Goal: Task Accomplishment & Management: Use online tool/utility

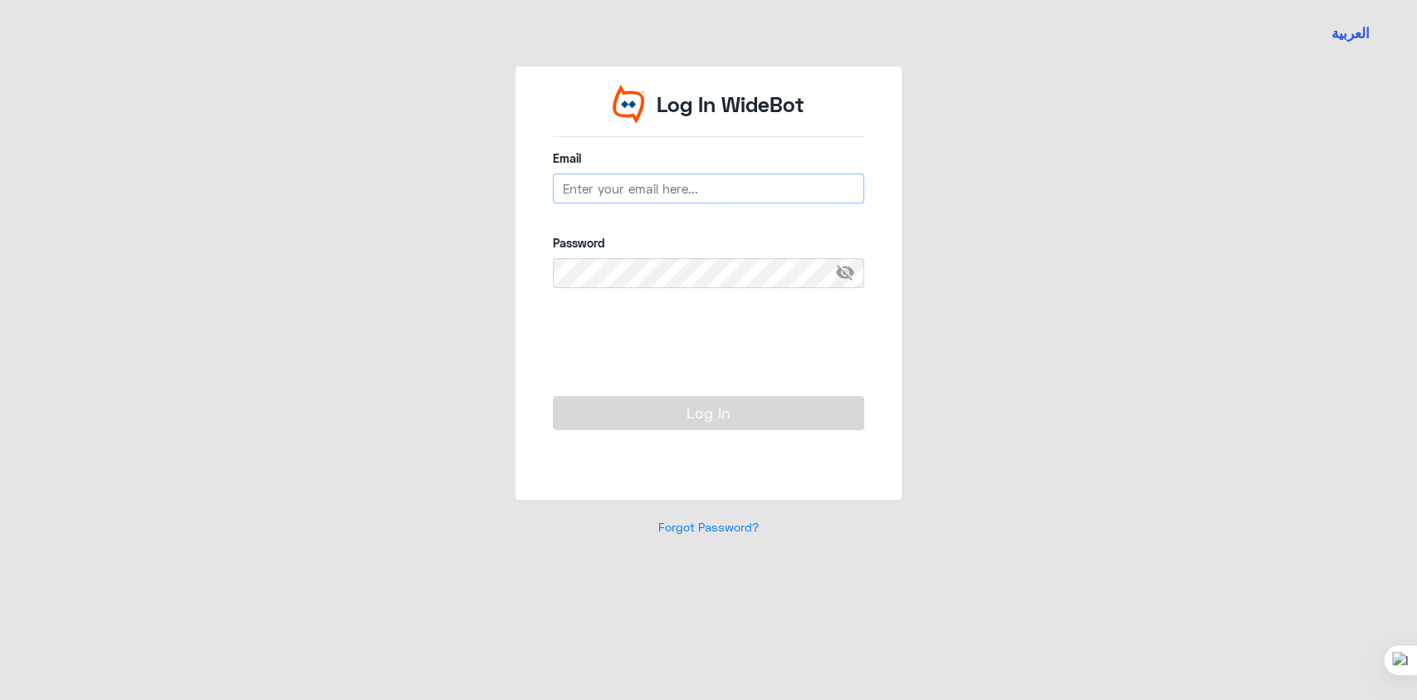
type input "[EMAIL_ADDRESS][DOMAIN_NAME]"
click at [629, 408] on button "Log In" at bounding box center [708, 412] width 311 height 33
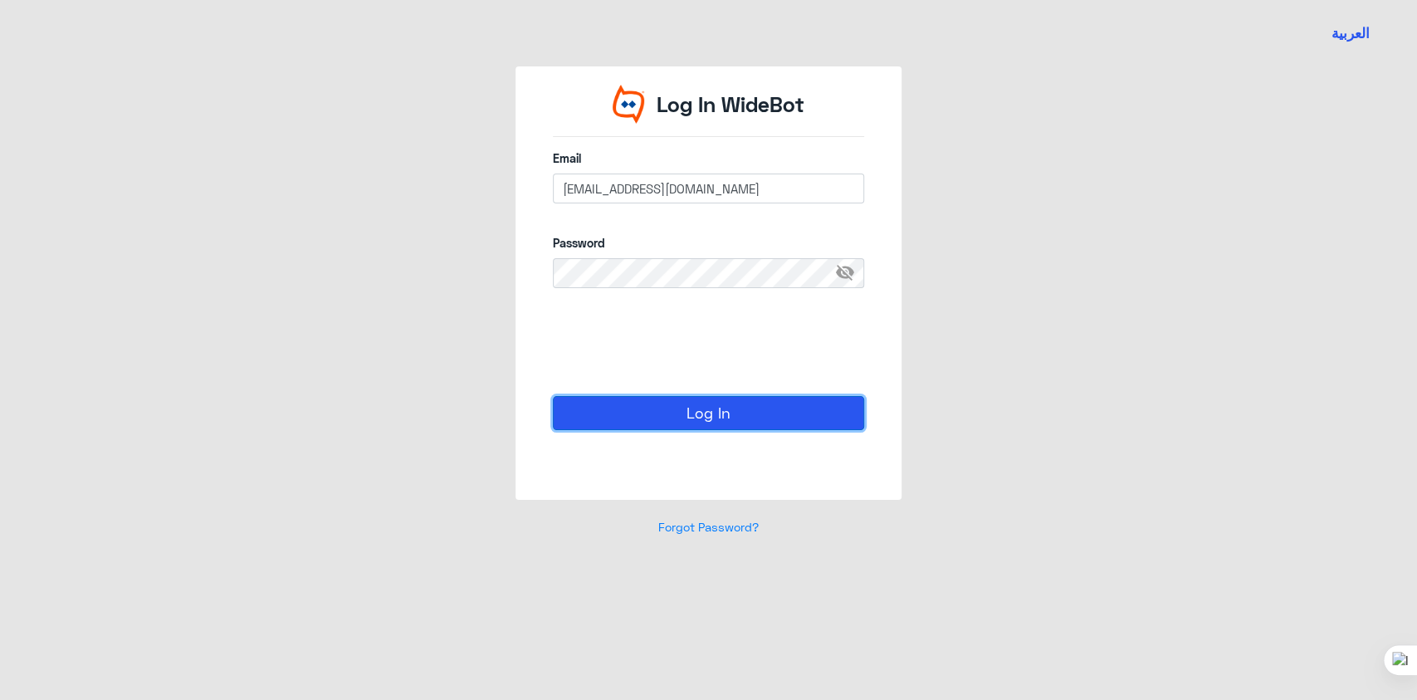
click at [710, 421] on button "Log In" at bounding box center [708, 412] width 311 height 33
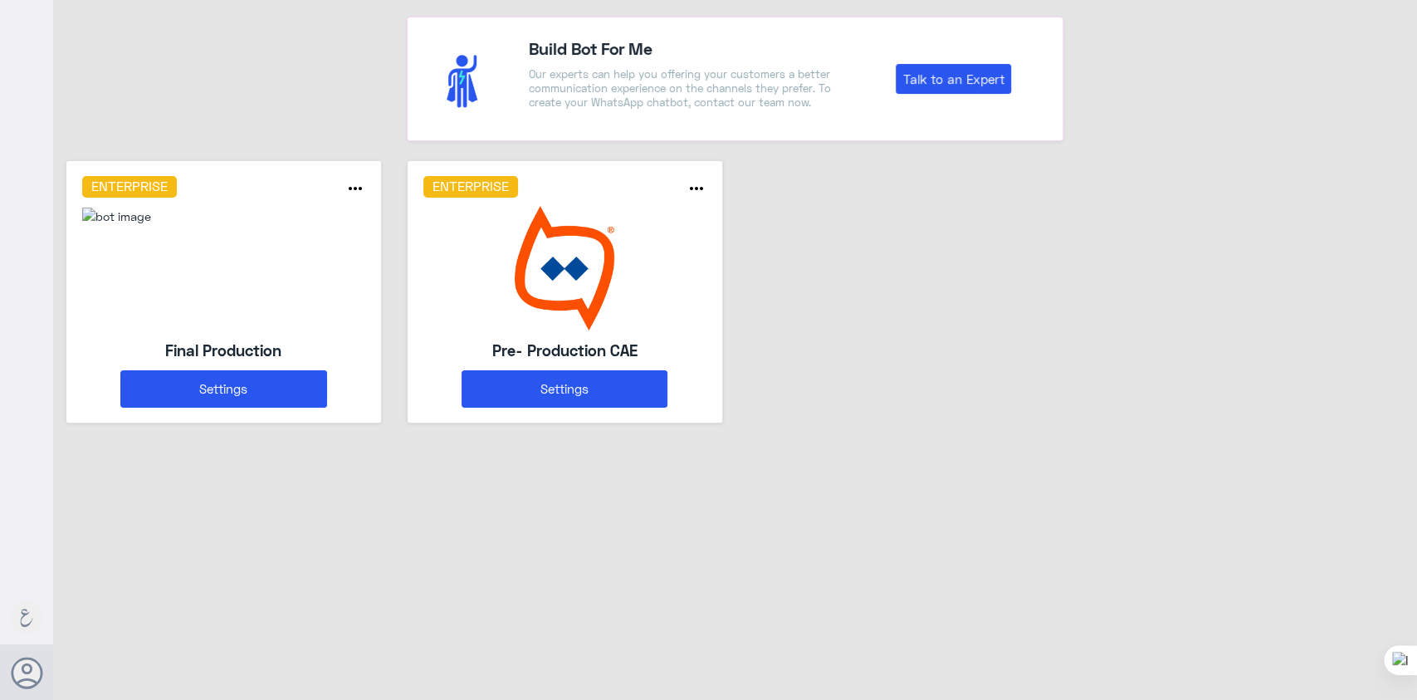
click at [151, 225] on img at bounding box center [116, 215] width 69 height 17
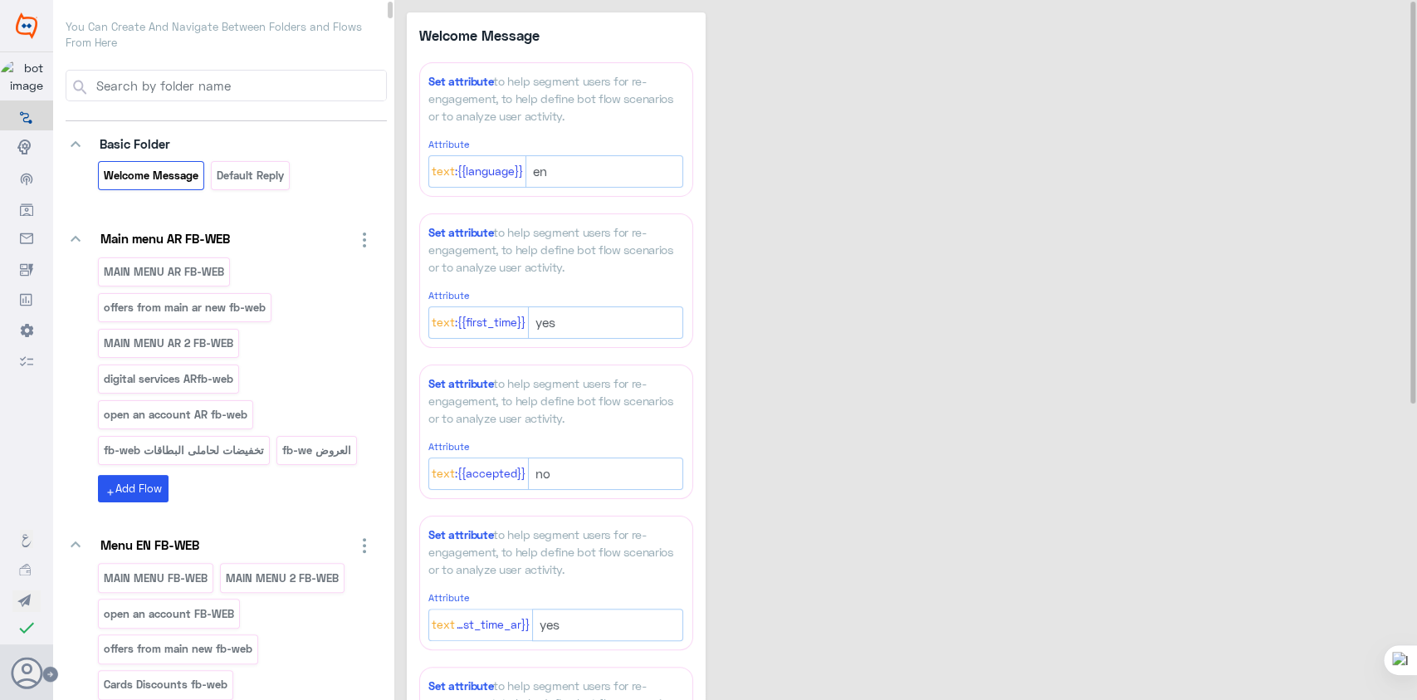
click at [259, 81] on input at bounding box center [240, 86] width 292 height 30
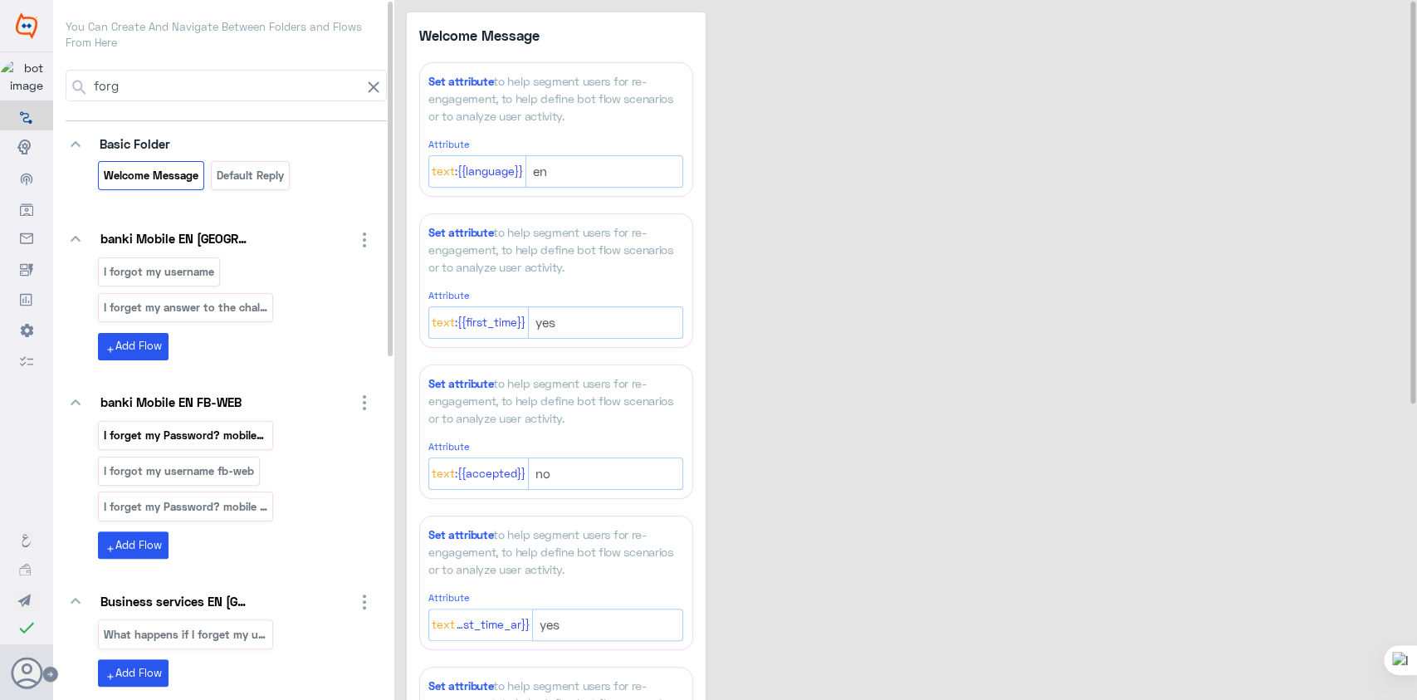
type input "forg"
click at [190, 441] on p "I forget my Password? mobile_copy_1" at bounding box center [186, 435] width 166 height 19
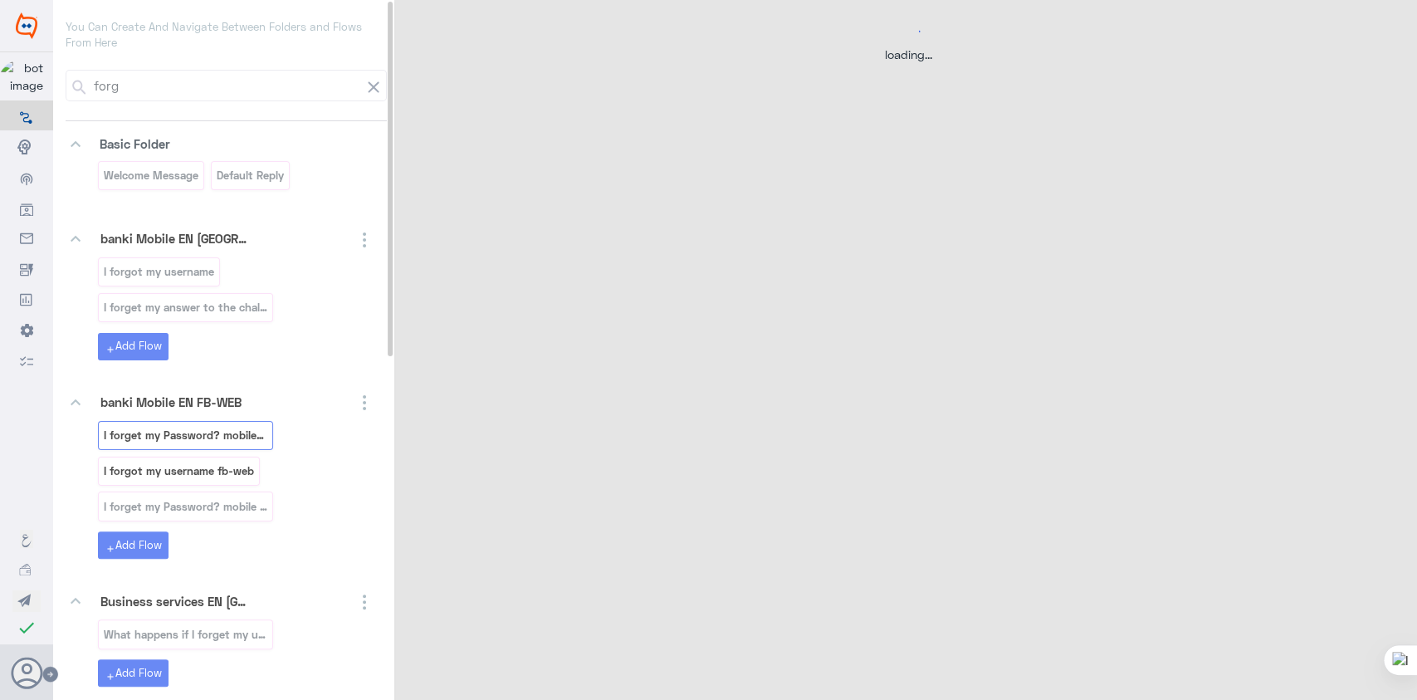
select select "3"
select select "2"
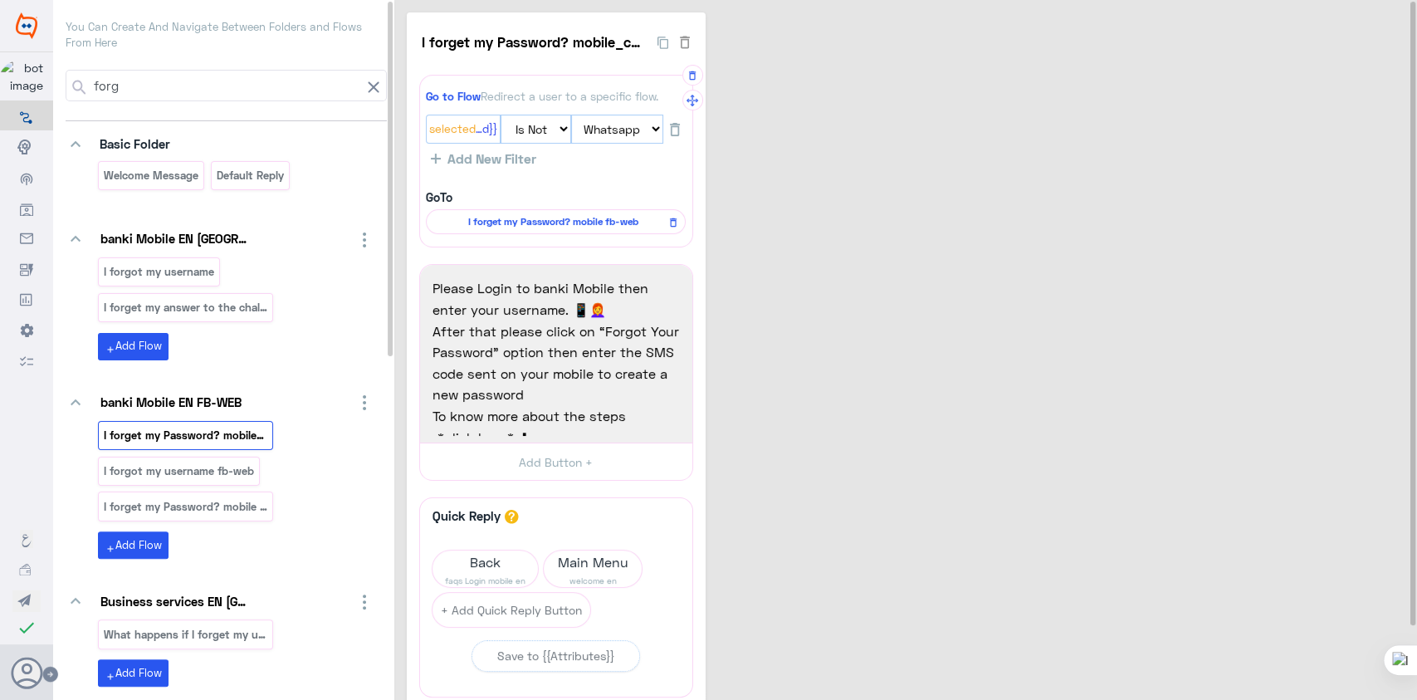
click at [505, 222] on span "I forget my Password? mobile fb-web" at bounding box center [553, 221] width 236 height 15
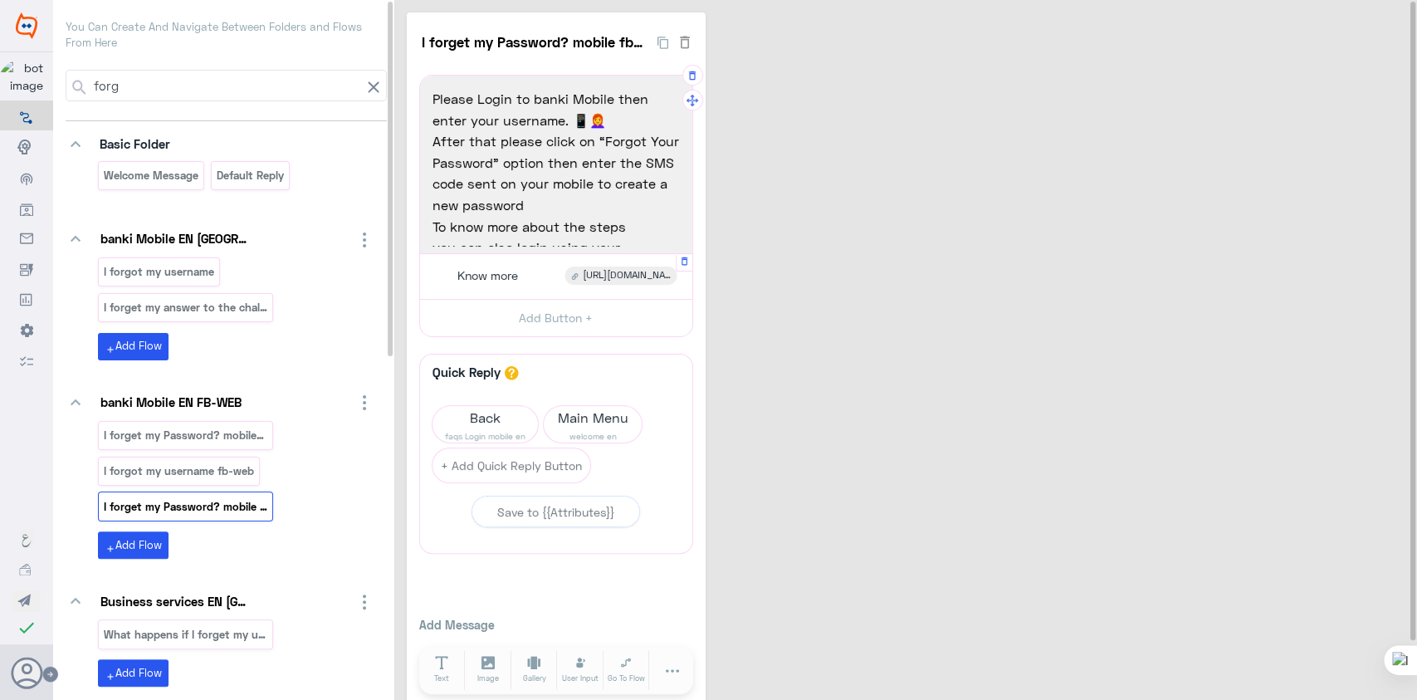
click at [627, 271] on span "[URL][DOMAIN_NAME]" at bounding box center [627, 275] width 88 height 15
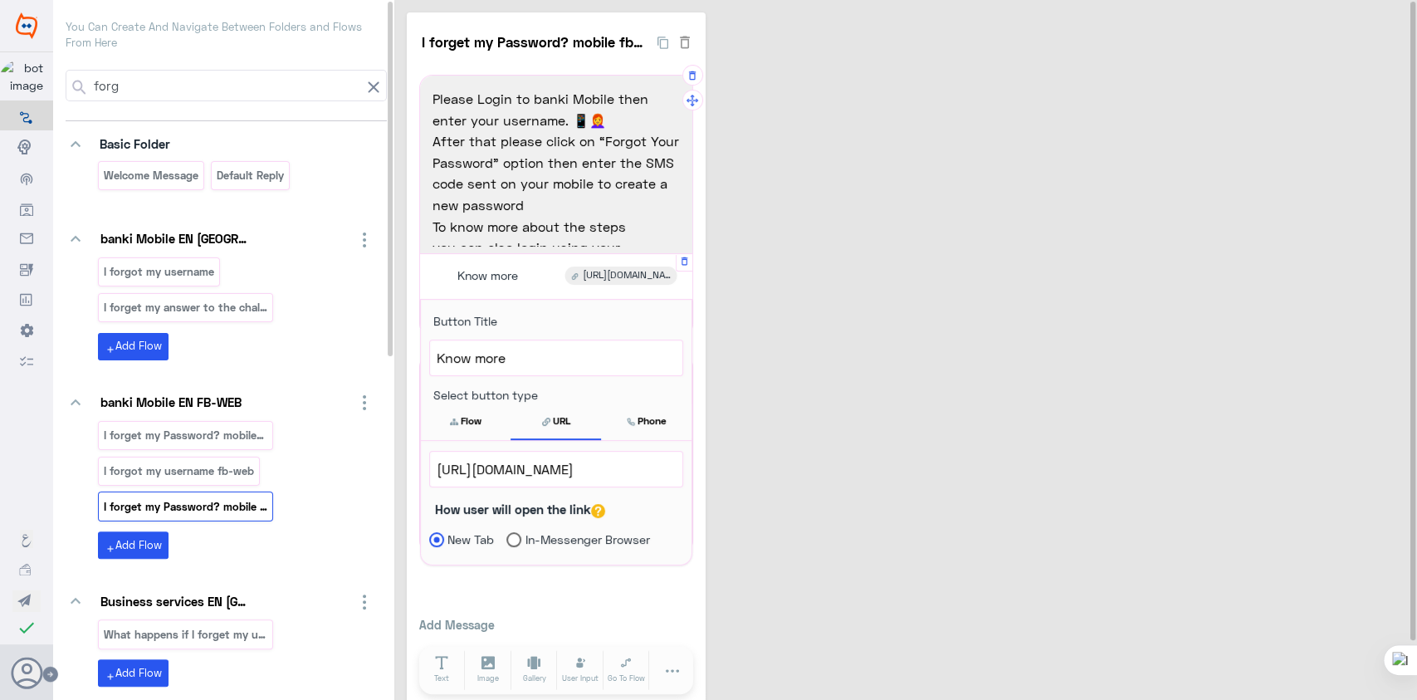
click at [515, 468] on span "[URL][DOMAIN_NAME]" at bounding box center [556, 469] width 239 height 22
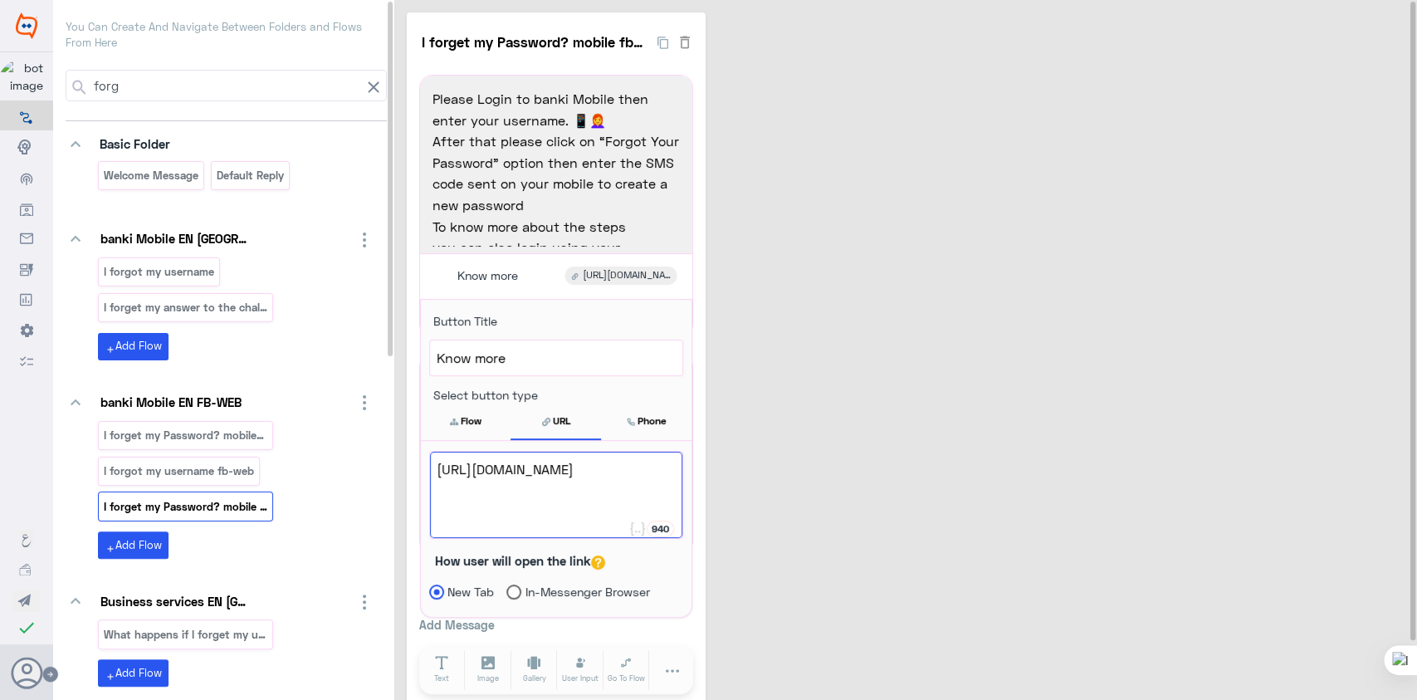
click at [962, 461] on div "I forget my Password? mobile fb-web 15 Please Login to banki Mobile then enter …" at bounding box center [908, 361] width 1002 height 698
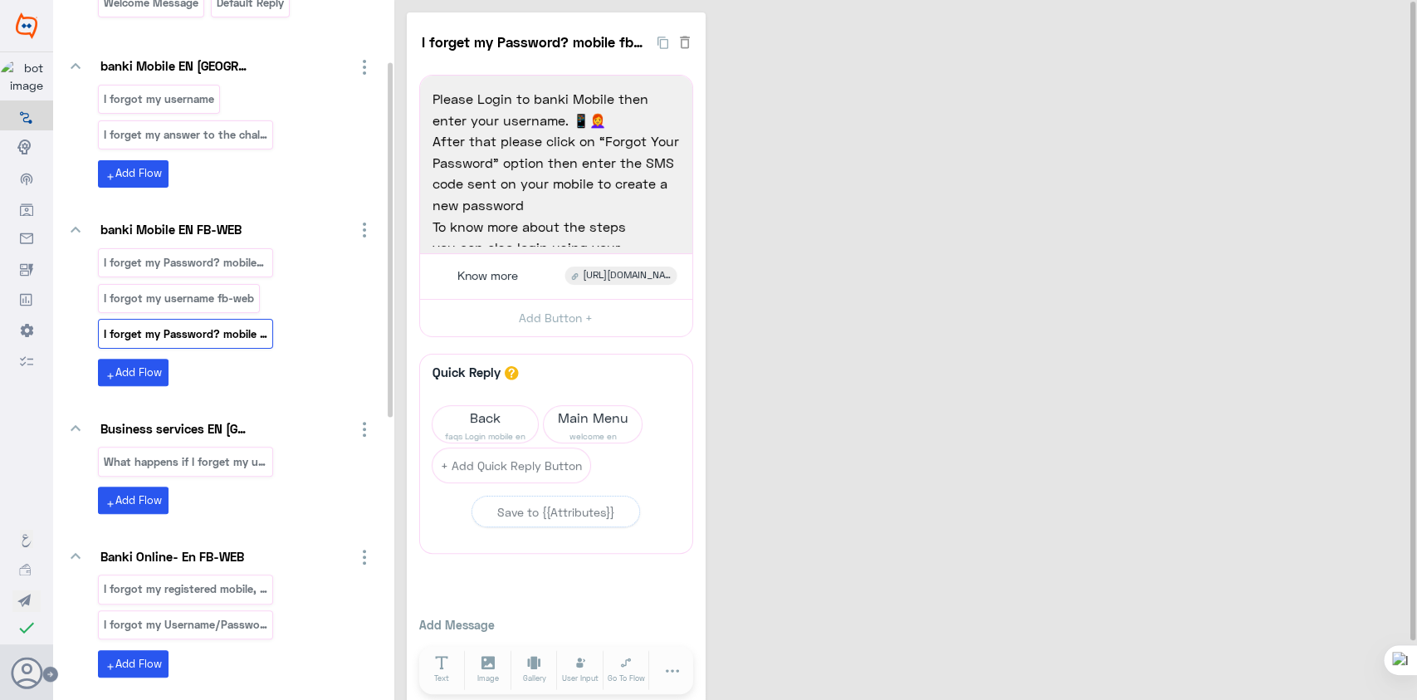
scroll to position [221, 0]
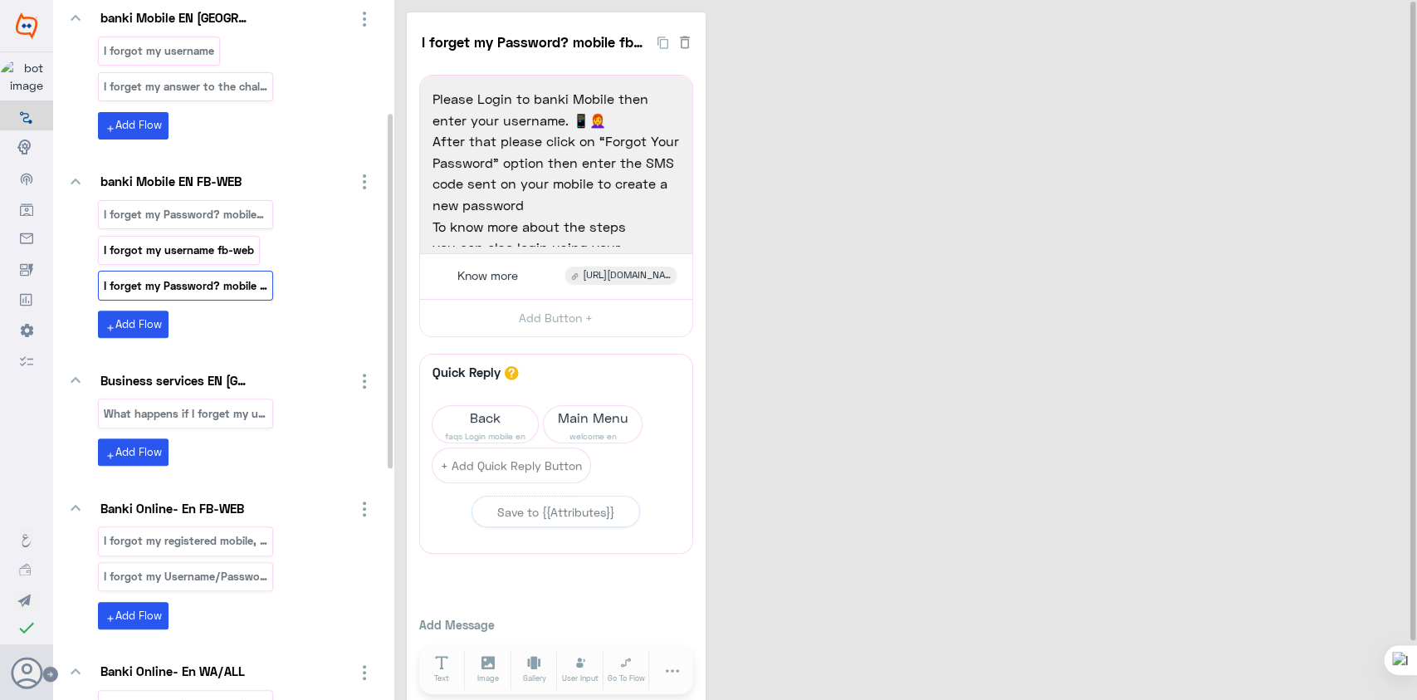
click at [159, 256] on p "I forgot my username fb-web" at bounding box center [179, 250] width 153 height 19
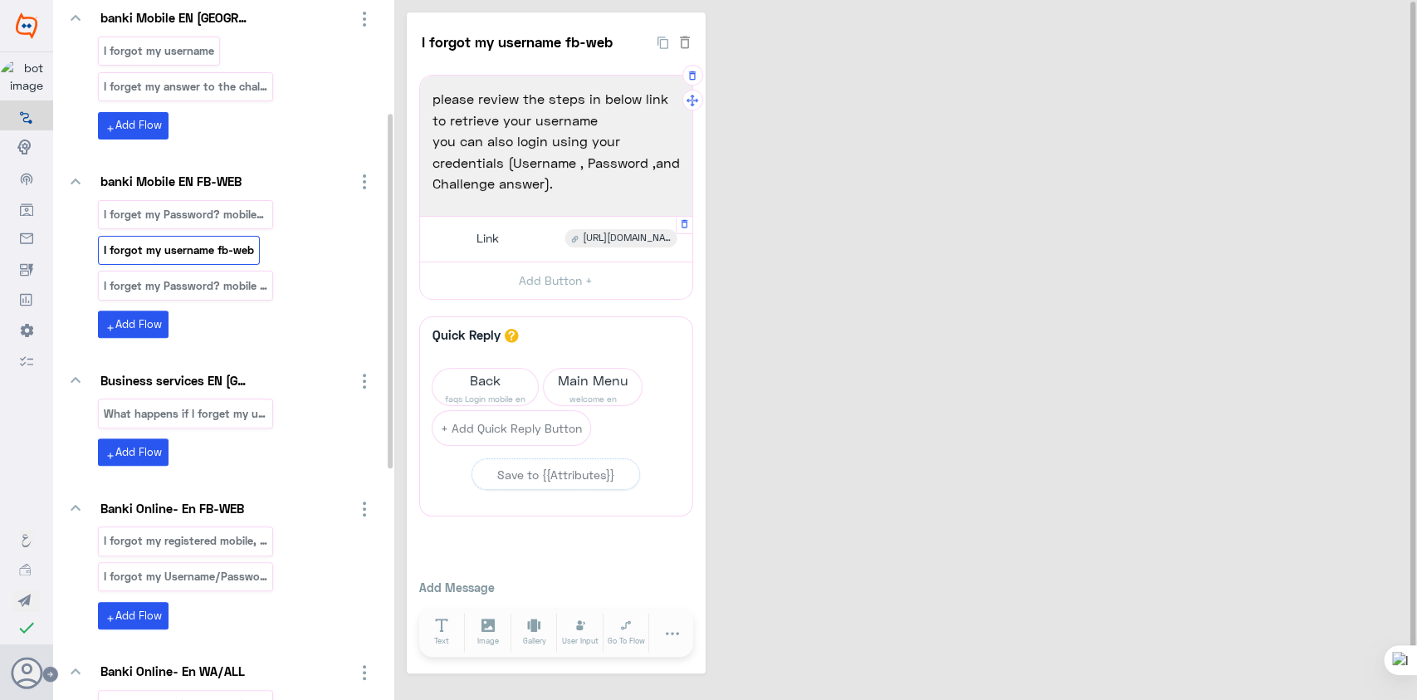
click at [641, 236] on span "[URL][DOMAIN_NAME]" at bounding box center [627, 238] width 88 height 15
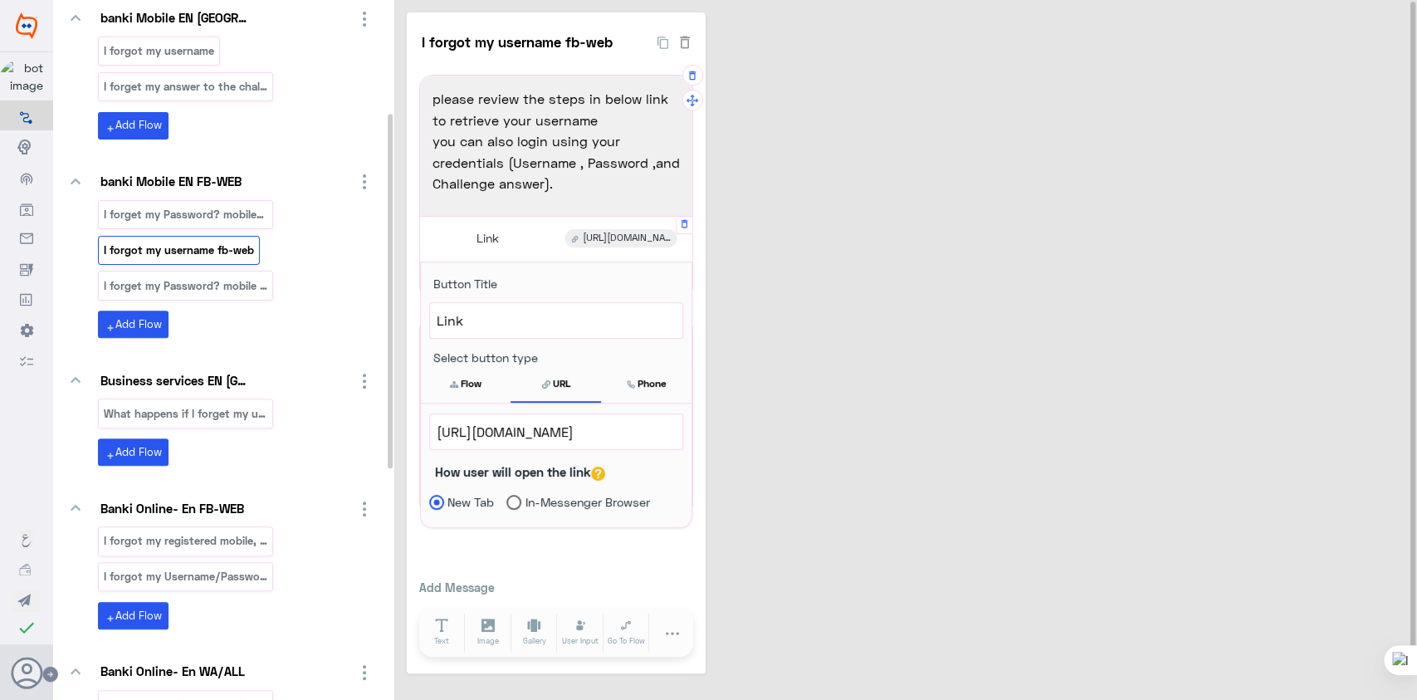
click at [591, 433] on span "[URL][DOMAIN_NAME]" at bounding box center [556, 432] width 239 height 22
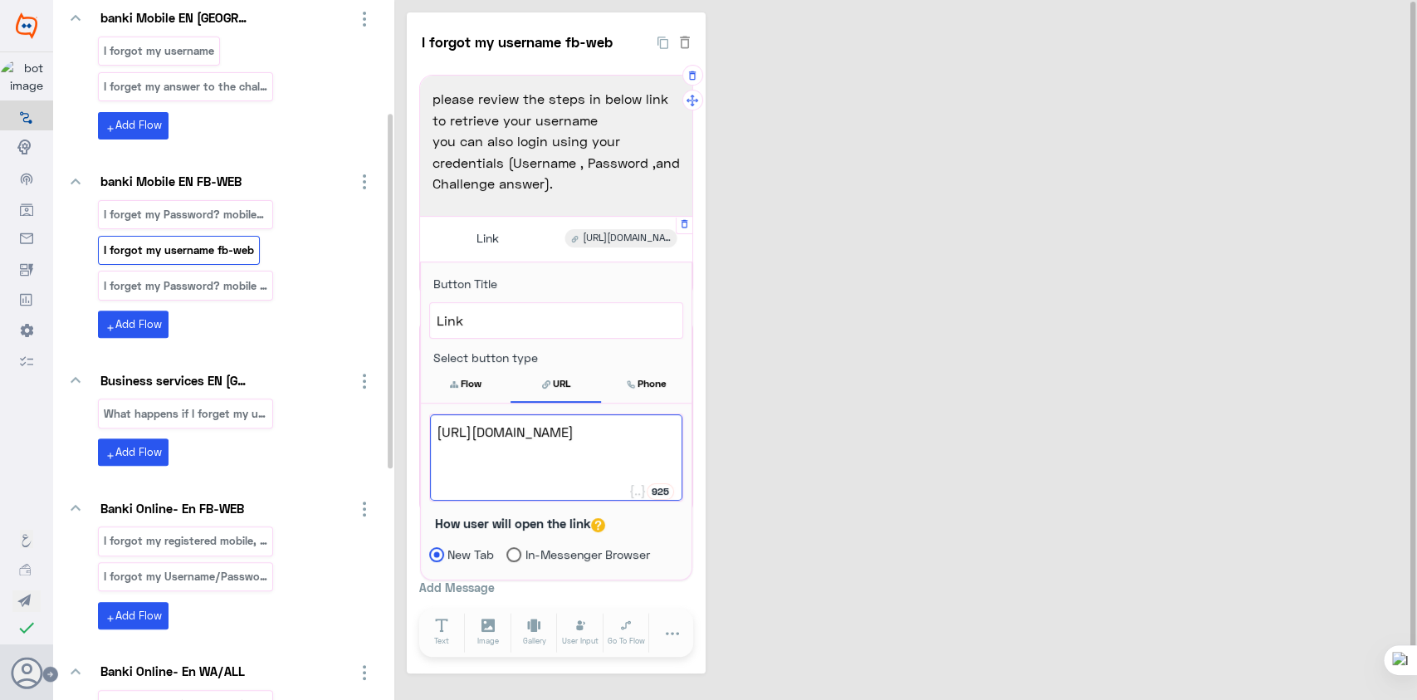
scroll to position [0, 0]
click at [951, 426] on div "I forgot my username fb-web 23 please review the steps in below link to retriev…" at bounding box center [908, 342] width 1002 height 661
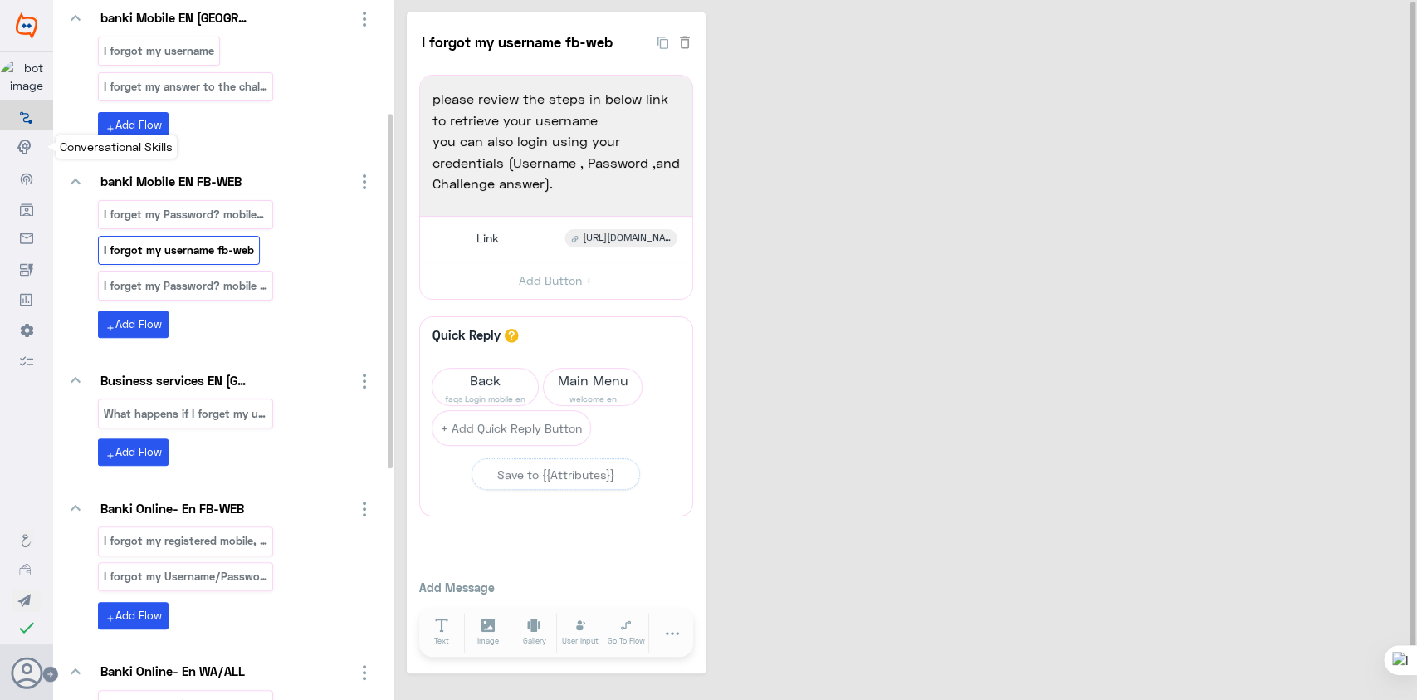
click at [21, 140] on icon at bounding box center [26, 147] width 18 height 18
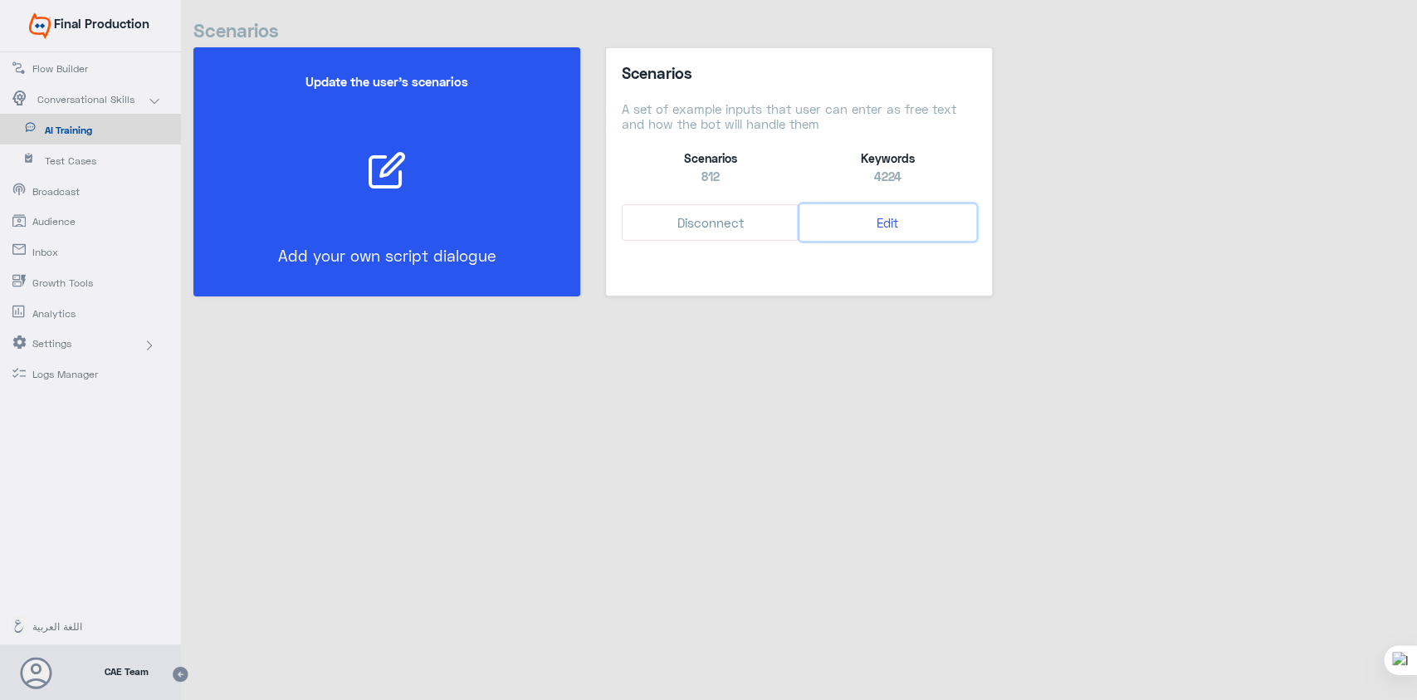
click at [893, 215] on button "Edit" at bounding box center [887, 222] width 177 height 37
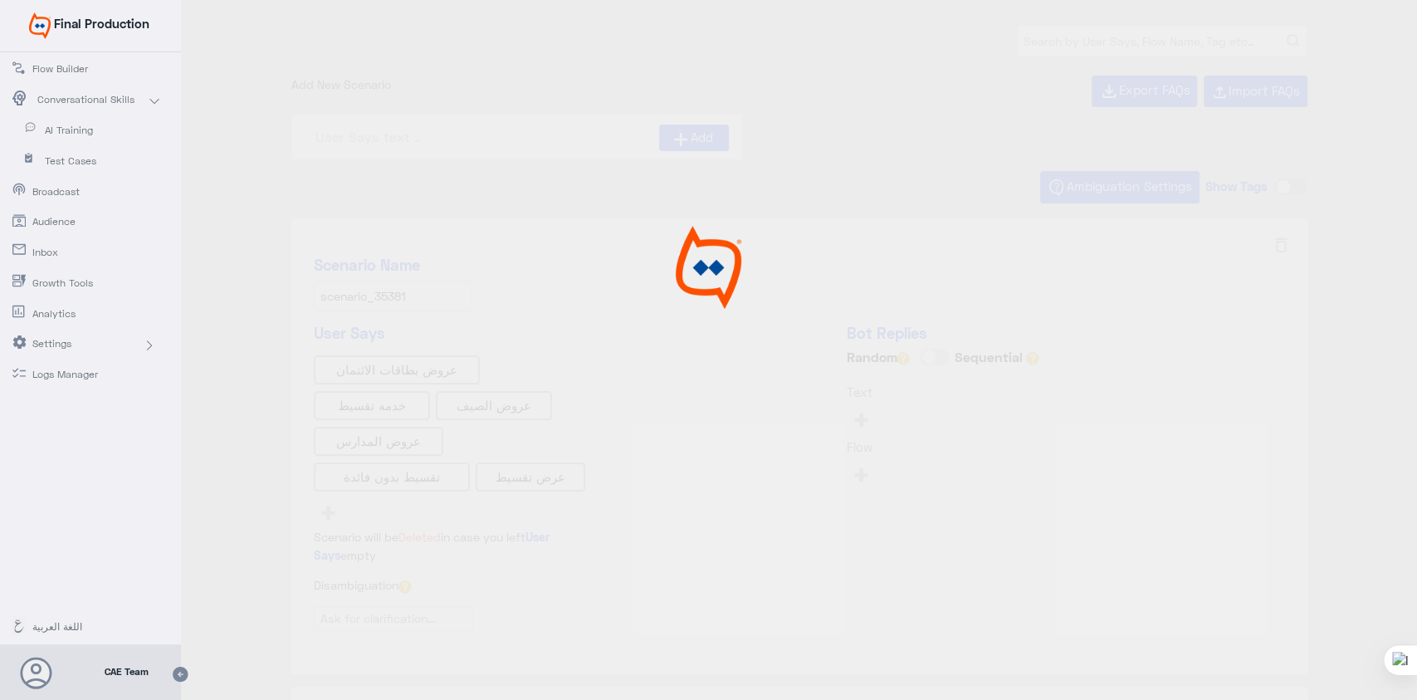
type input "0% Taksit with Admin fees_EN"
type input "0% Taksit with Admin fees_AR"
type input "Instapay AR"
type input "Face ID En"
type input "Face ID AR"
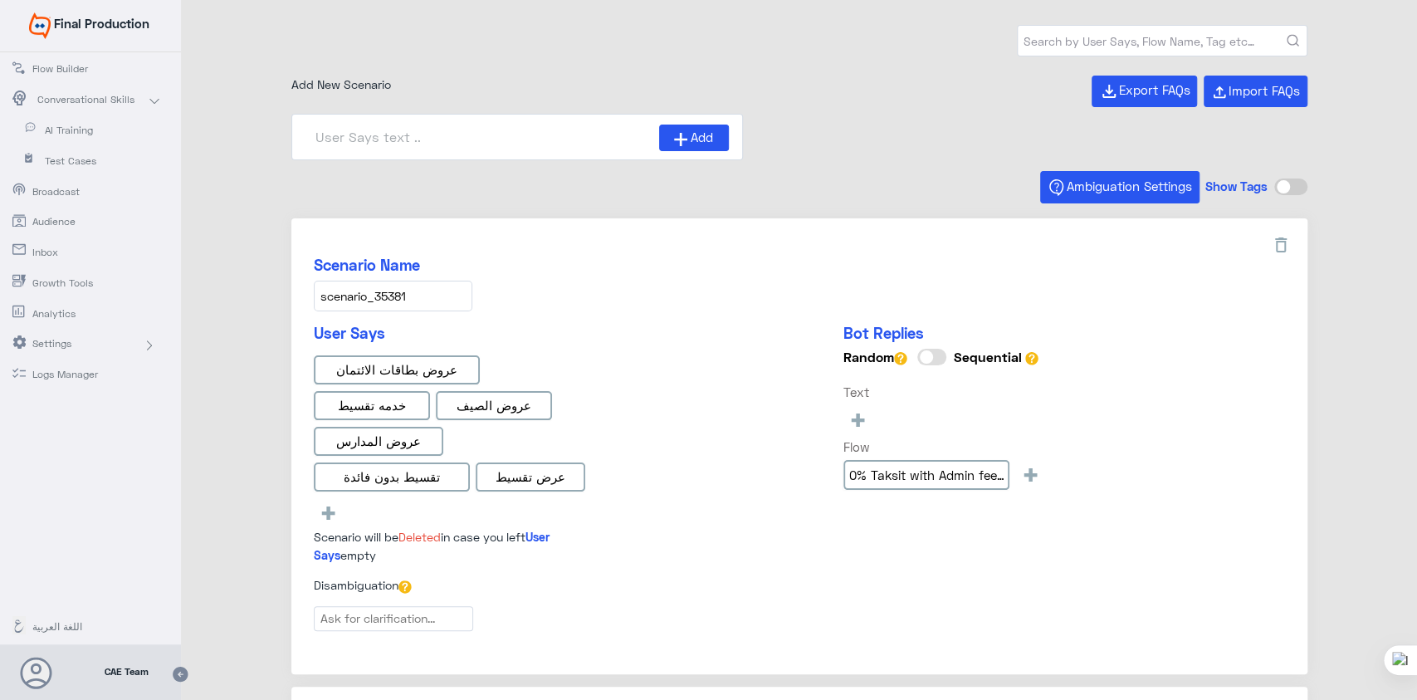
click at [1168, 34] on input "text" at bounding box center [1161, 41] width 289 height 30
type input "forget"
click at [1286, 35] on button "submit" at bounding box center [1292, 41] width 12 height 12
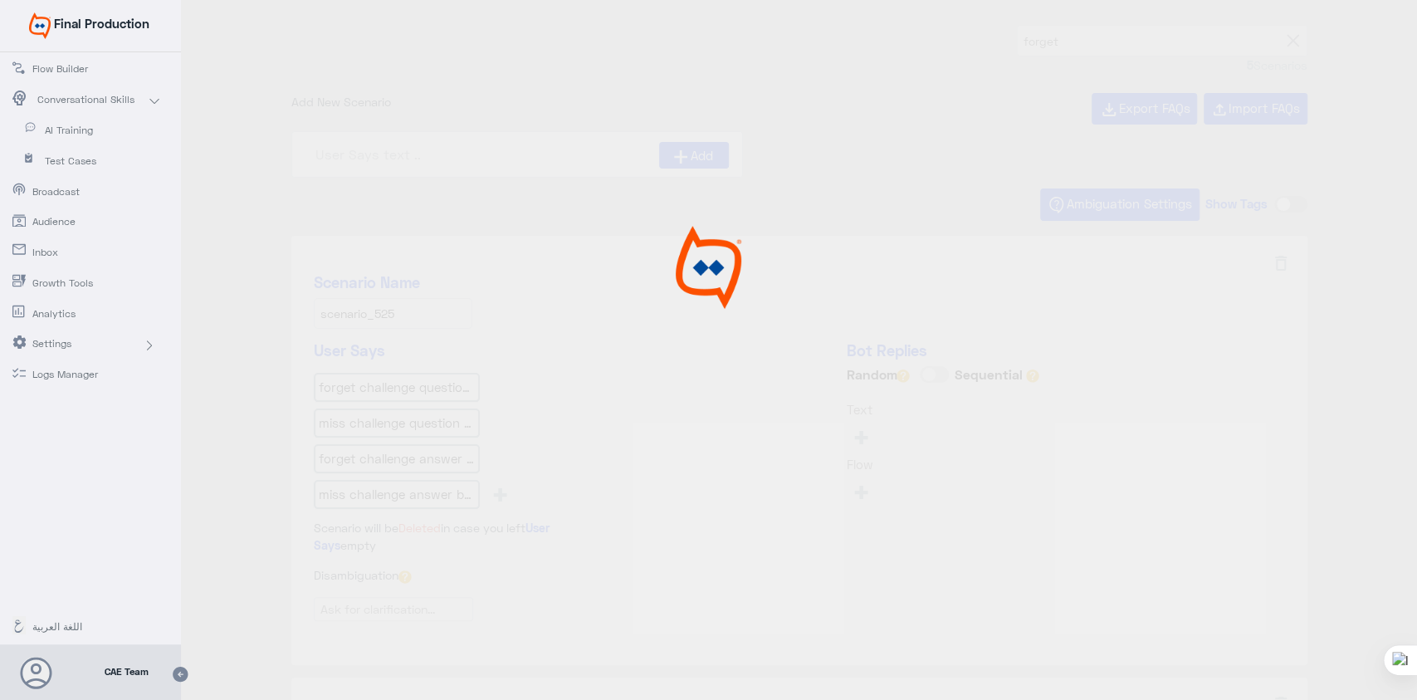
type input "What happens if I forget my username orpassword_en"
type input "I forget my Password? mobile_copy_1"
type input "I forget my answer to the challenge question? mobi"
type input "I forget my answer to the challenge question?"
type input "I forget my Password?"
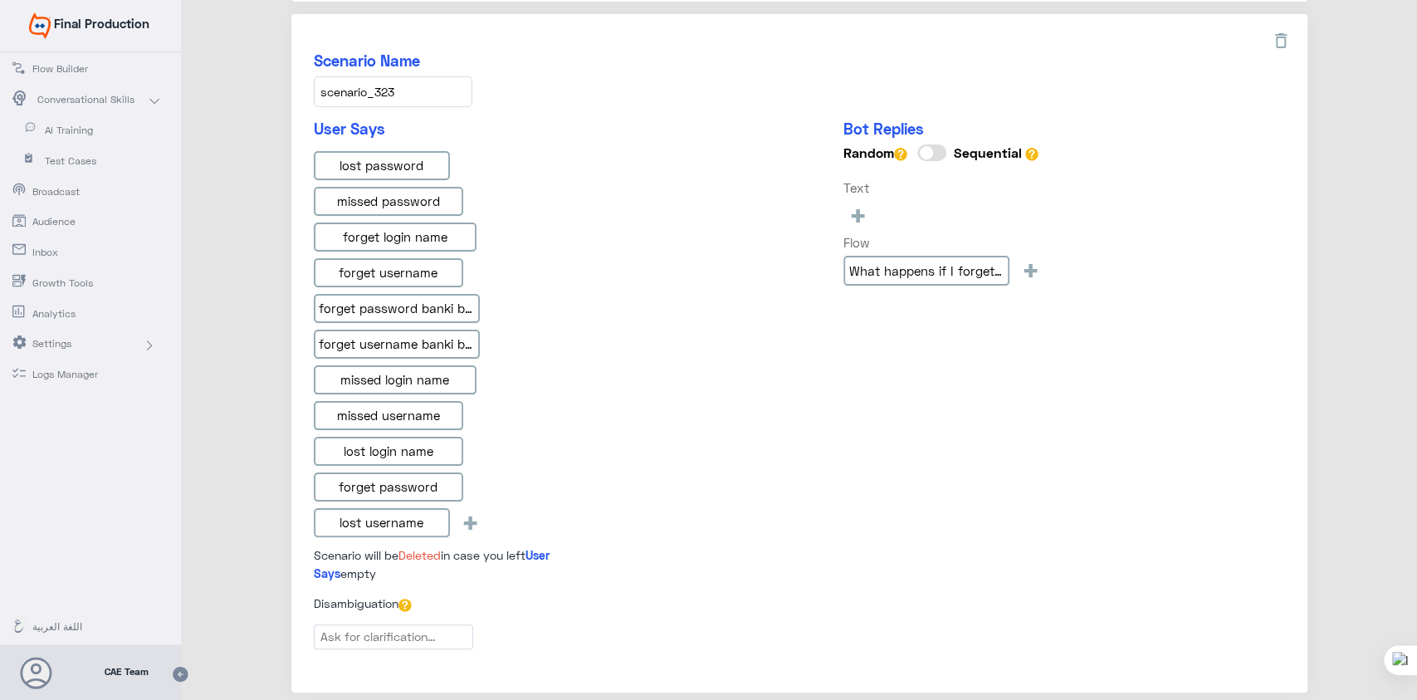
scroll to position [1944, 0]
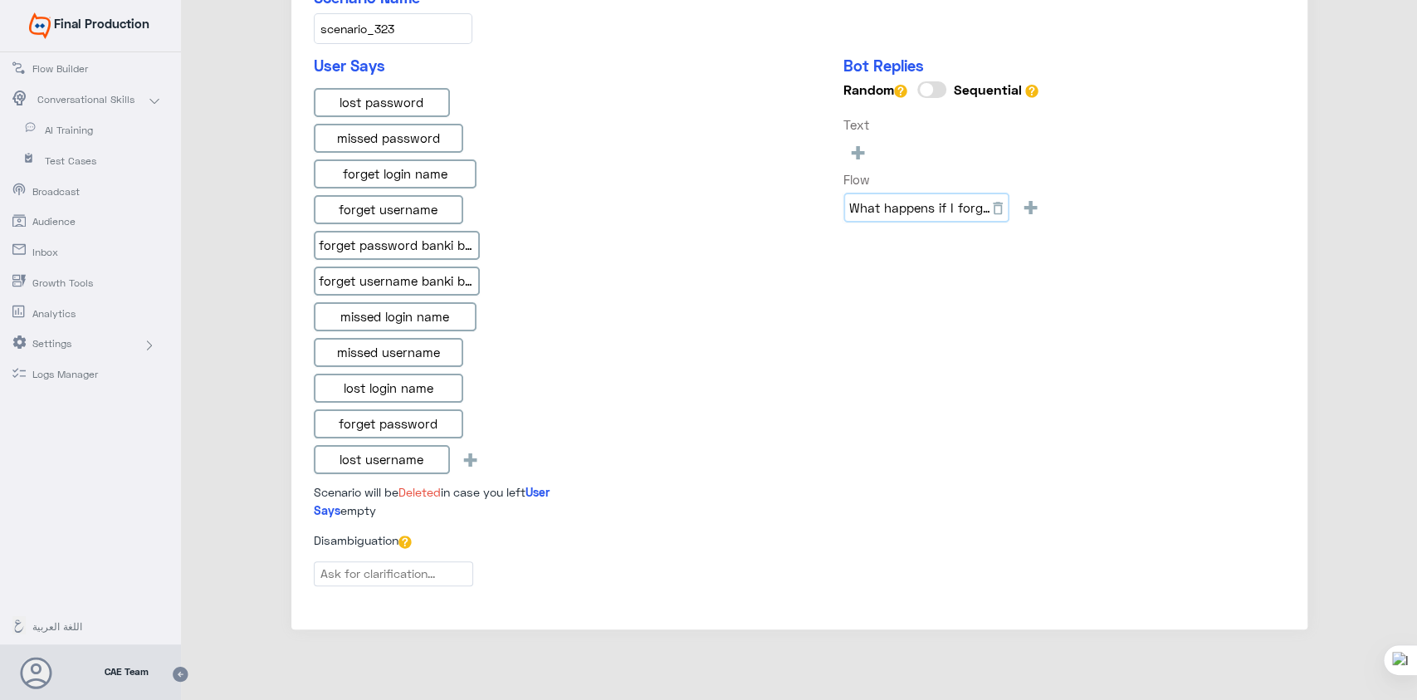
click at [932, 198] on input "What happens if I forget my username orpassword_en" at bounding box center [926, 208] width 166 height 30
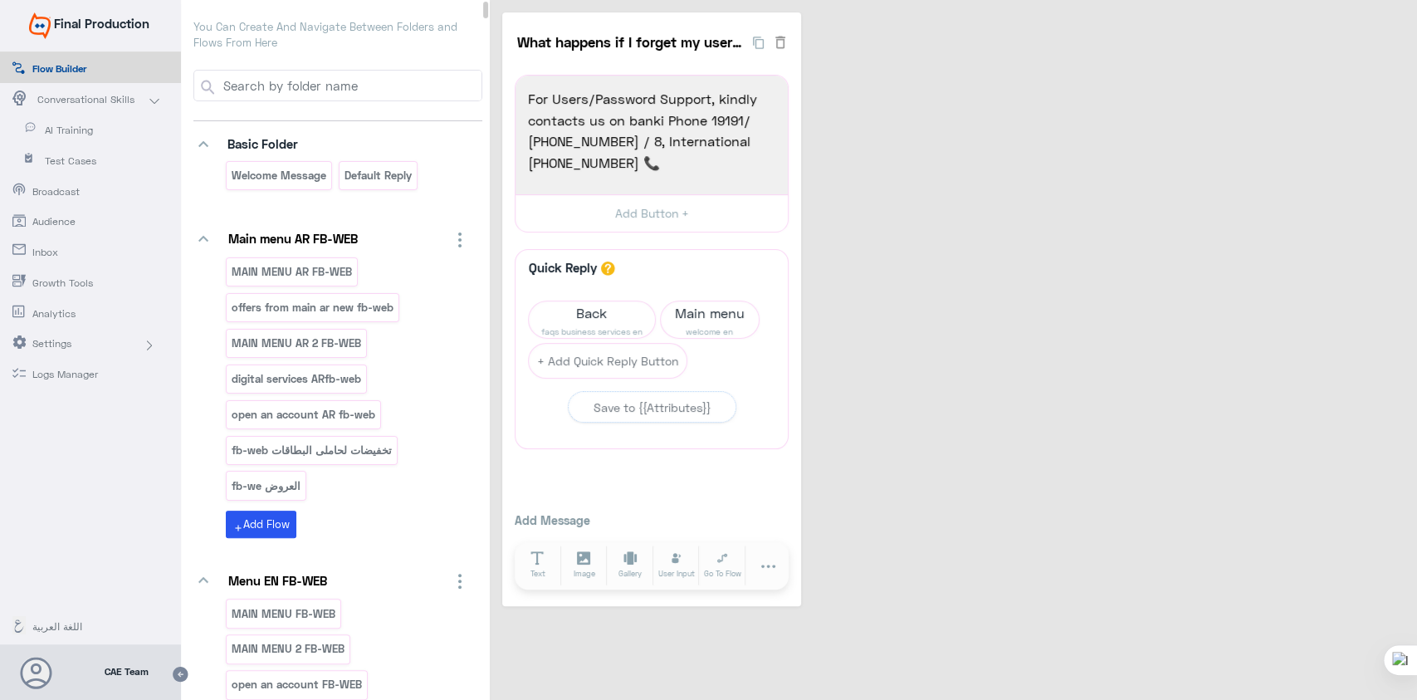
click at [357, 90] on input at bounding box center [351, 86] width 261 height 30
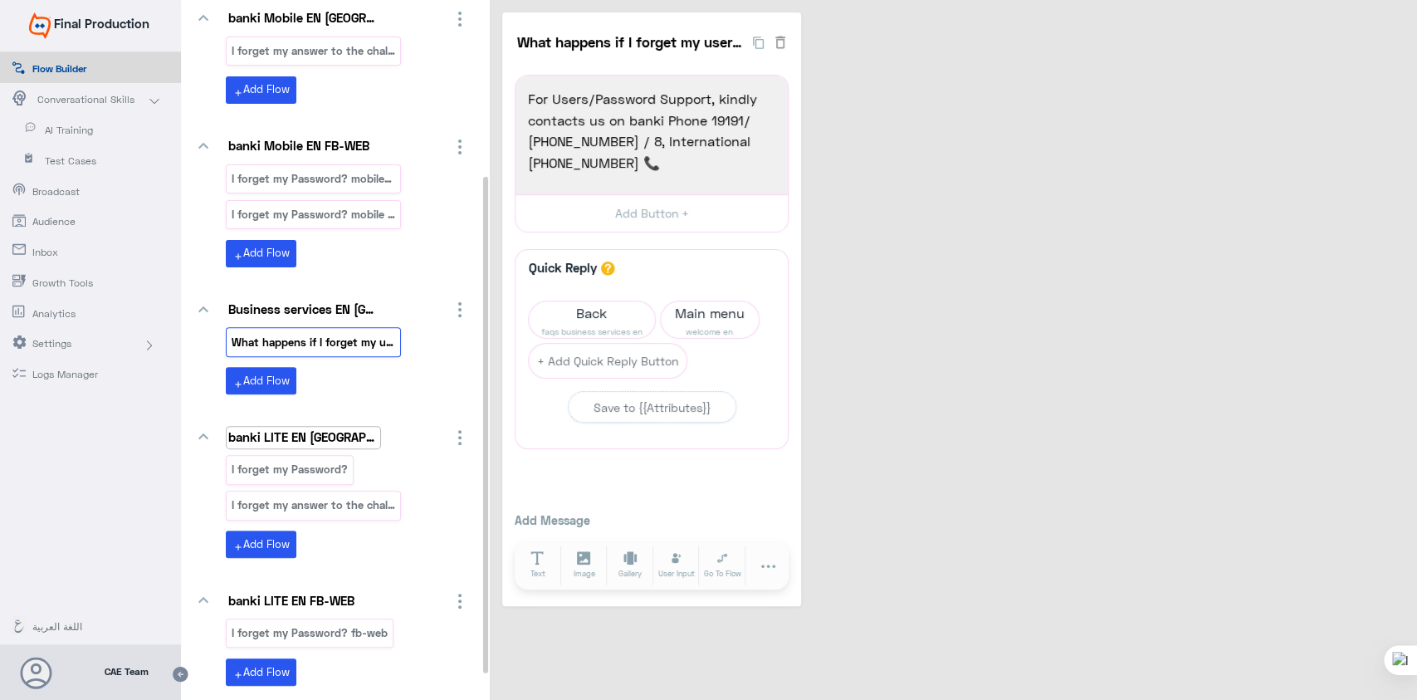
scroll to position [287, 0]
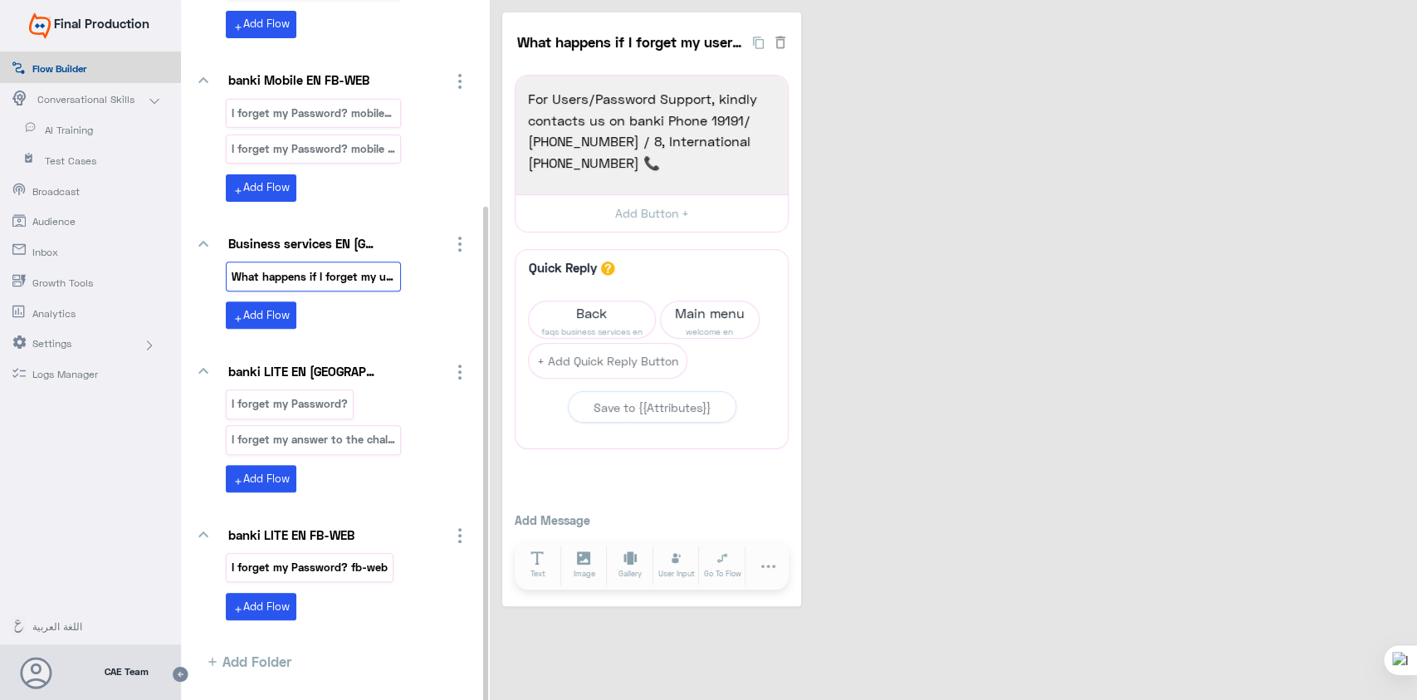
type input "forget"
click at [331, 559] on p "I forget my Password? fb-web" at bounding box center [310, 567] width 159 height 19
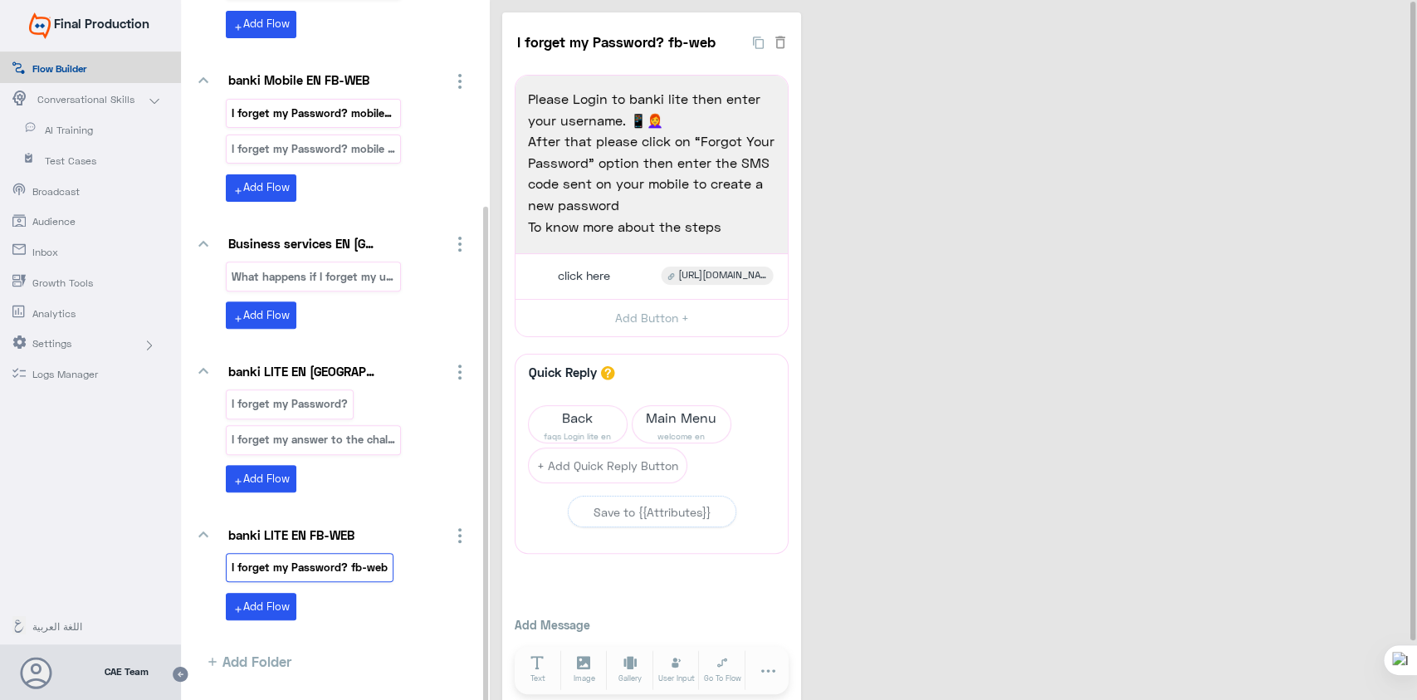
click at [344, 116] on p "I forget my Password? mobile_copy_1" at bounding box center [314, 113] width 166 height 19
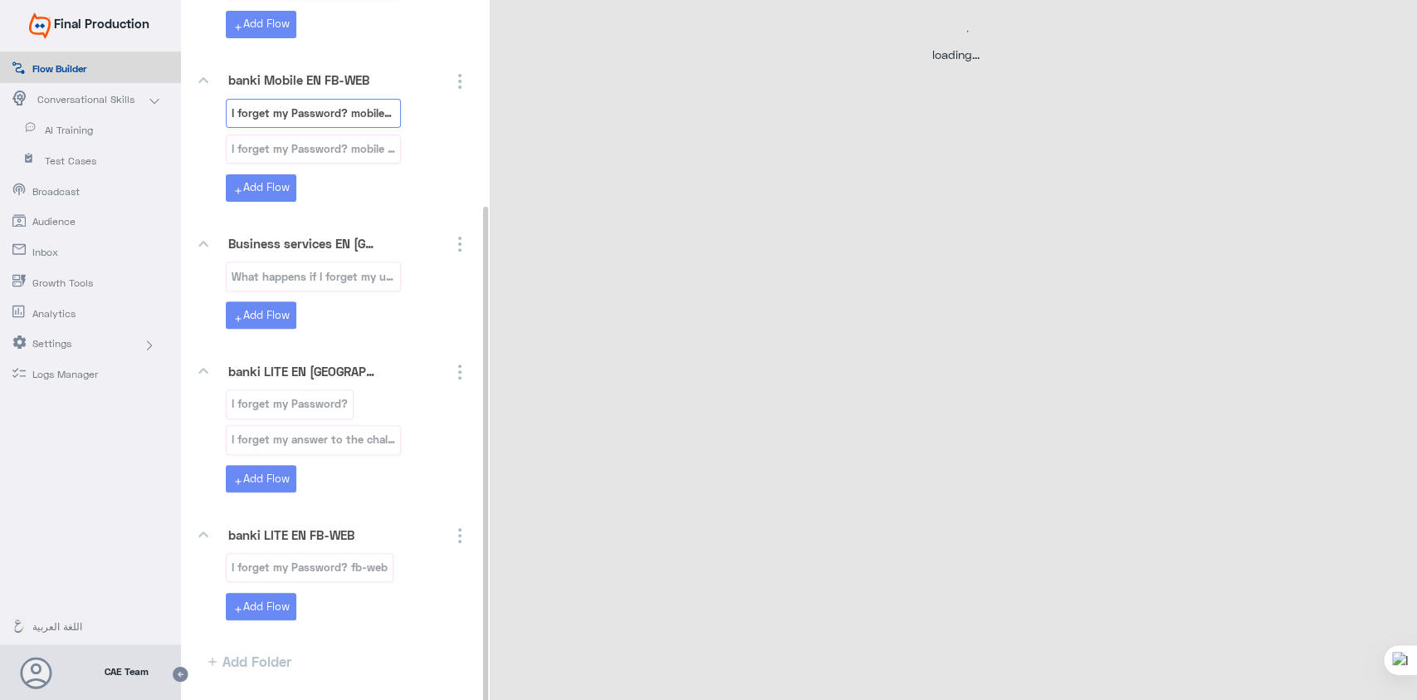
select select "3"
select select "2"
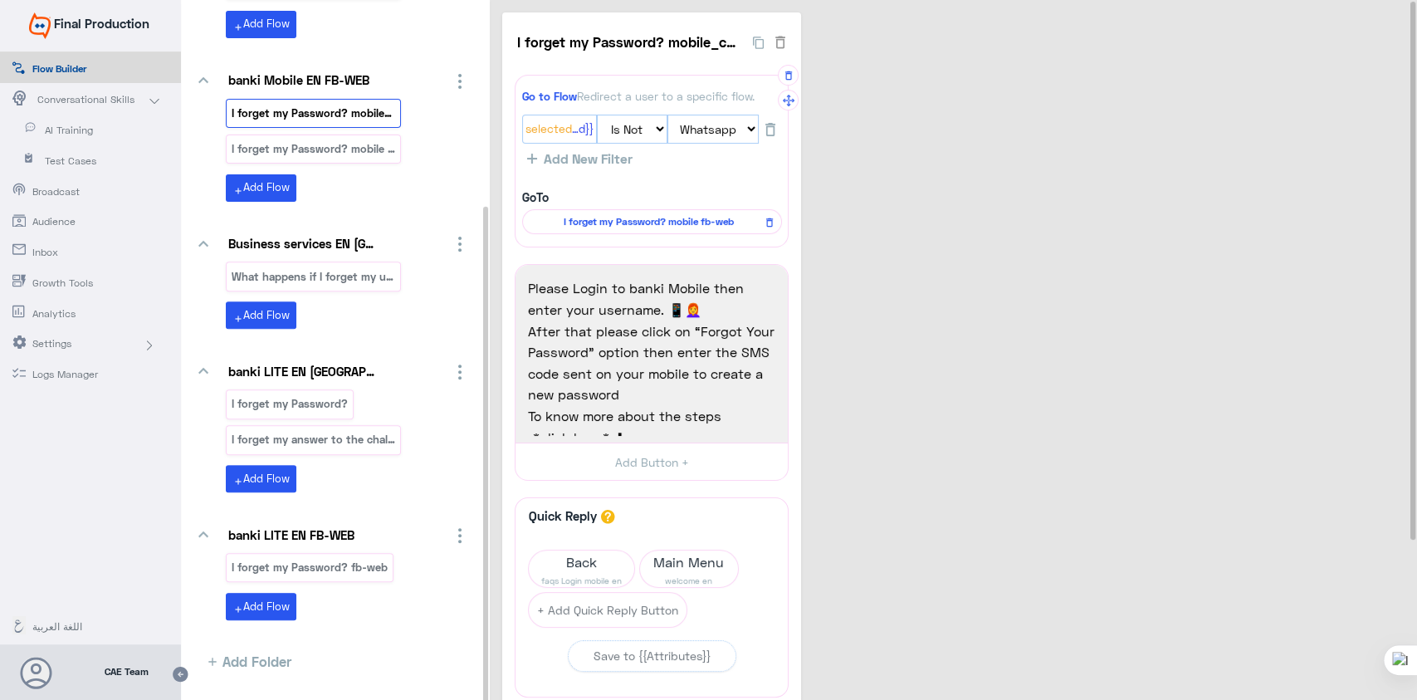
click at [640, 221] on span "I forget my Password? mobile fb-web" at bounding box center [649, 221] width 236 height 15
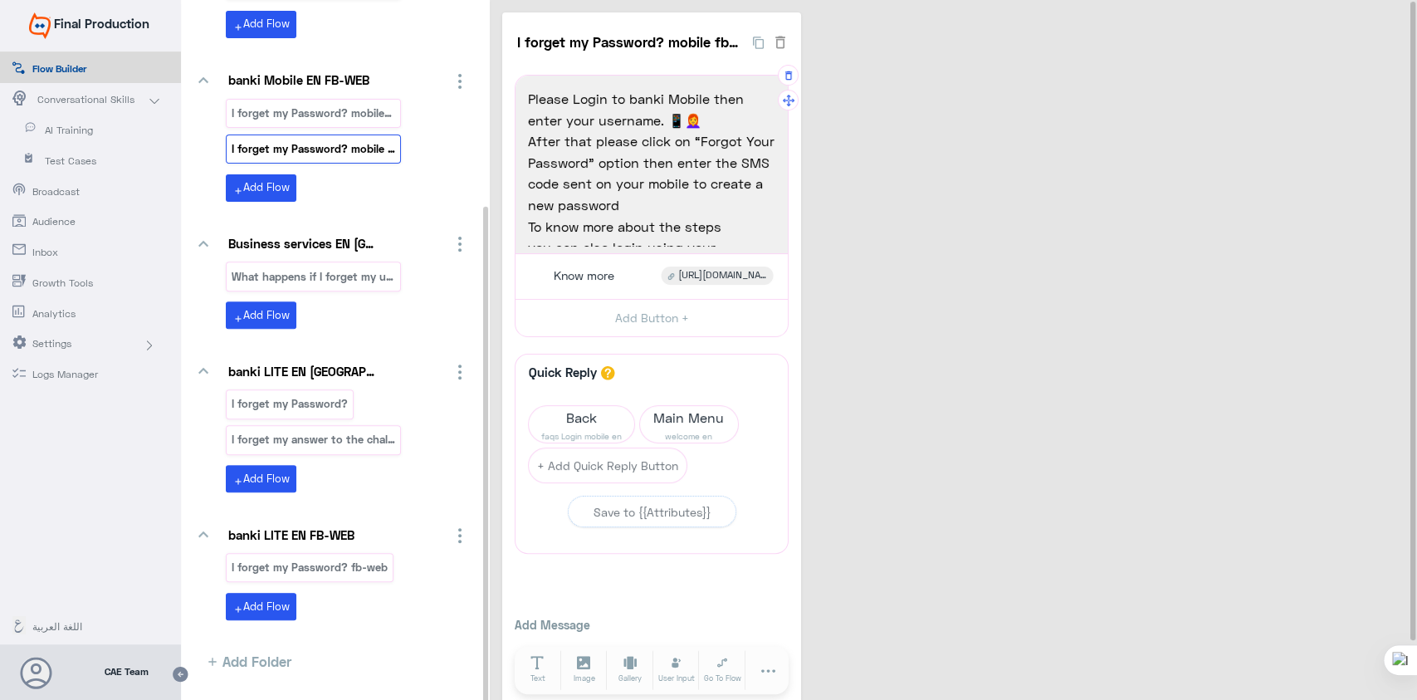
scroll to position [66, 0]
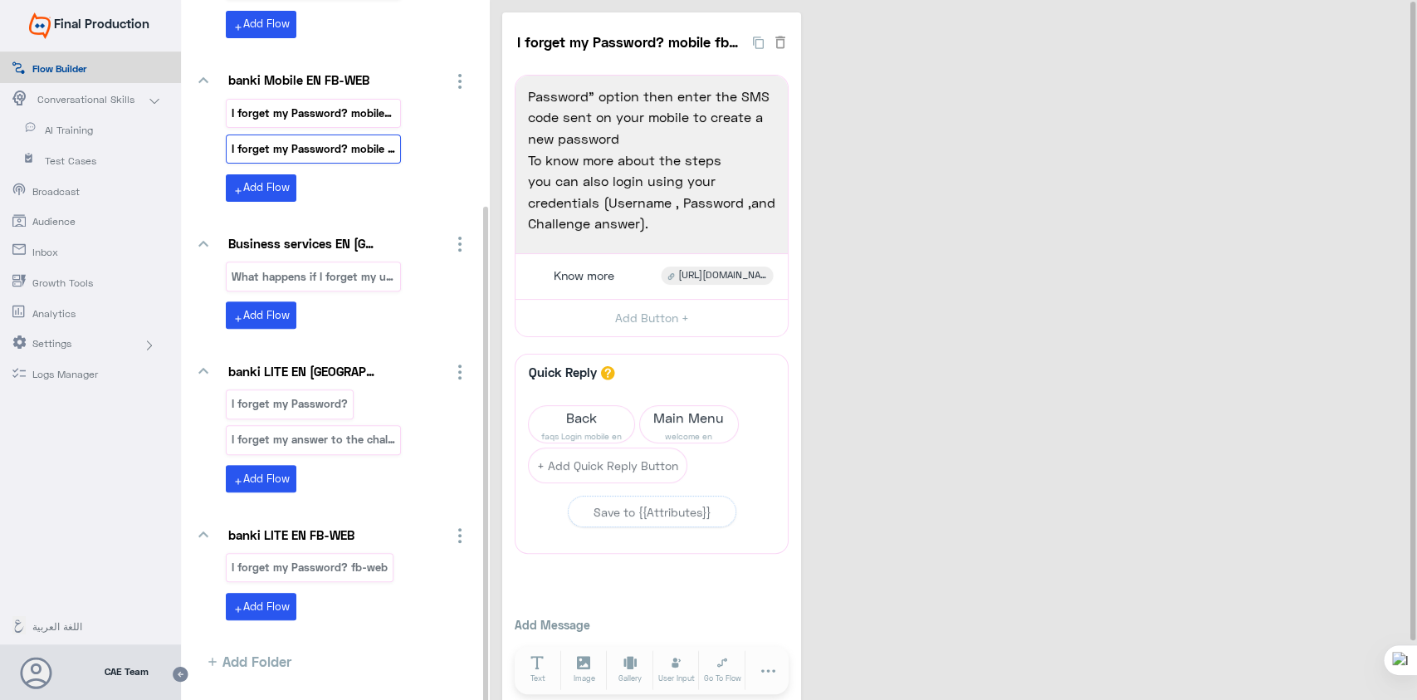
click at [327, 119] on p "I forget my Password? mobile_copy_1" at bounding box center [314, 113] width 166 height 19
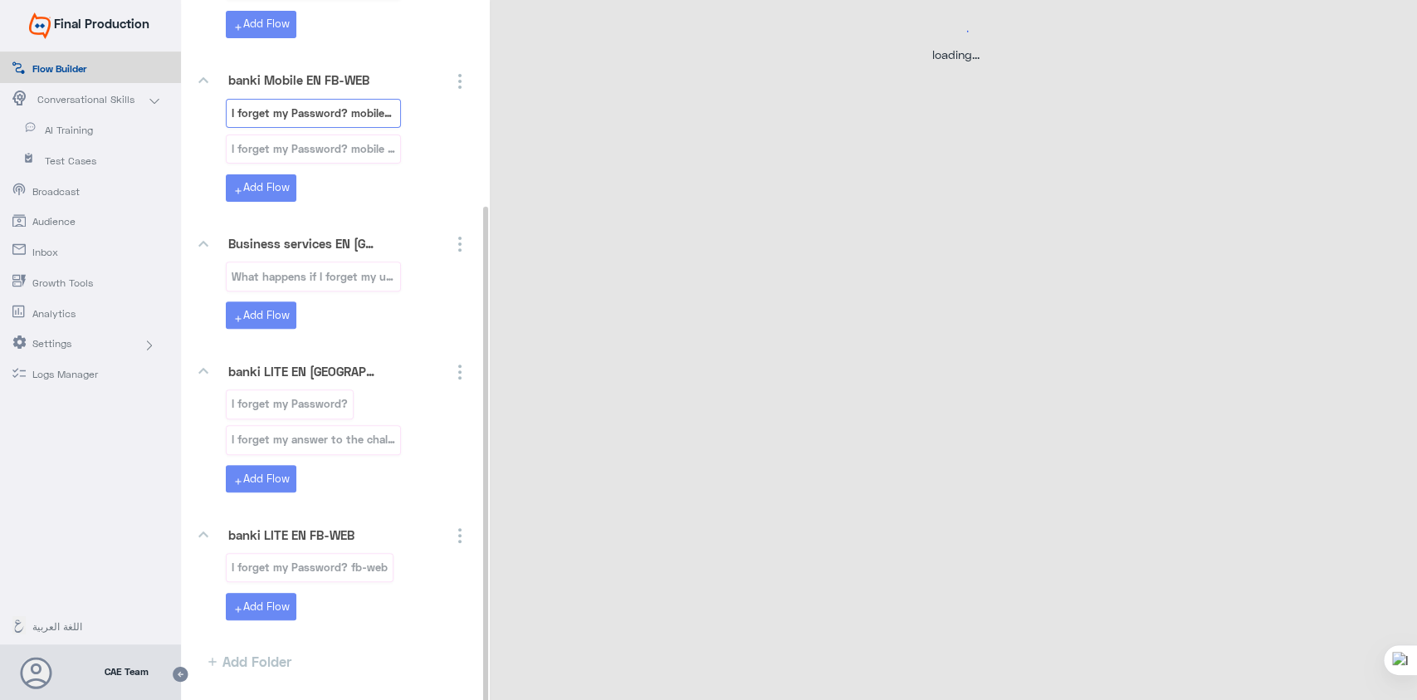
select select "3"
select select "2"
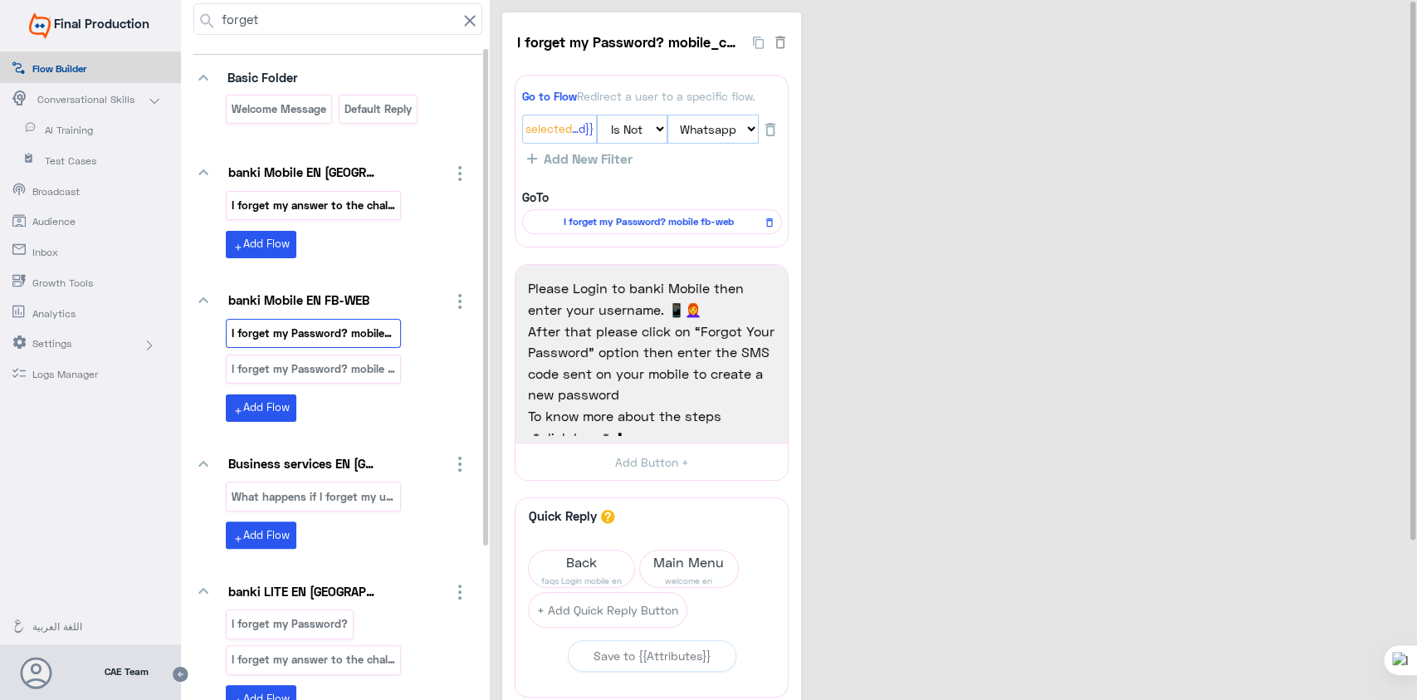
click at [317, 199] on p "I forget my answer to the challenge question? mobi" at bounding box center [314, 205] width 166 height 19
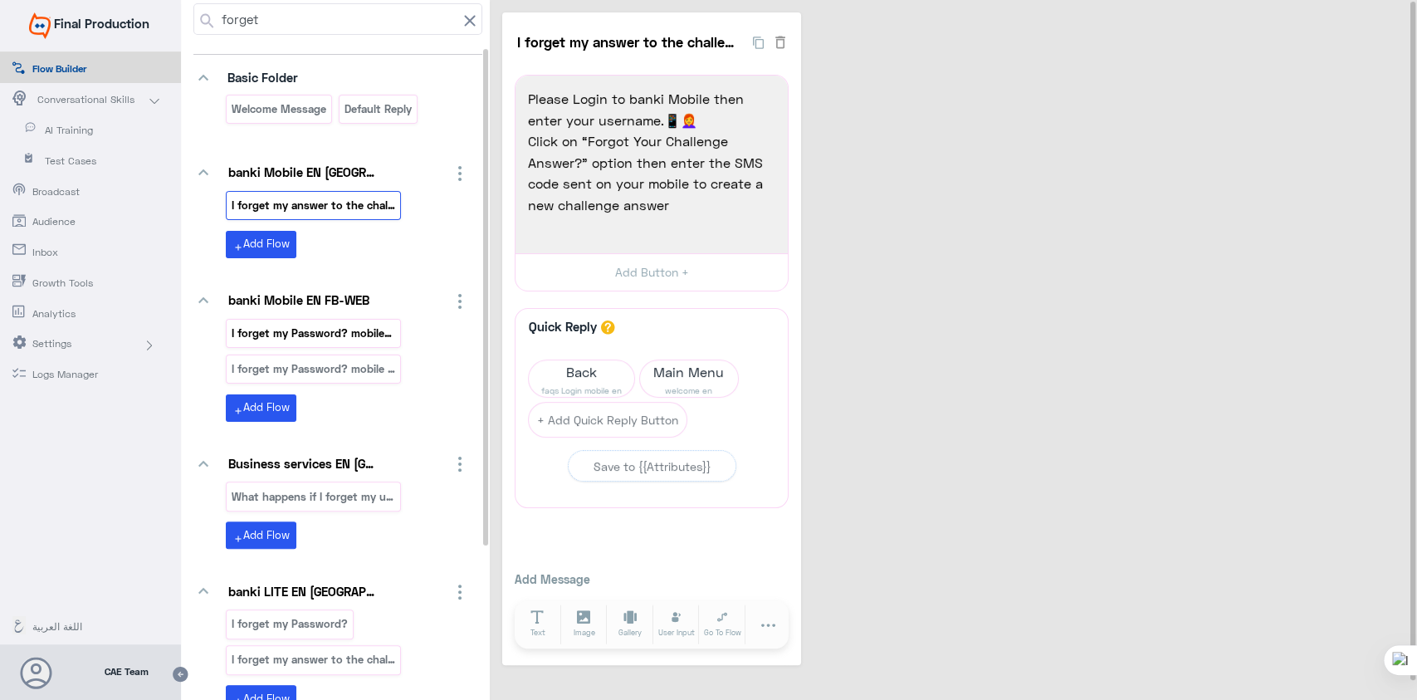
click at [335, 339] on p "I forget my Password? mobile_copy_1" at bounding box center [314, 333] width 166 height 19
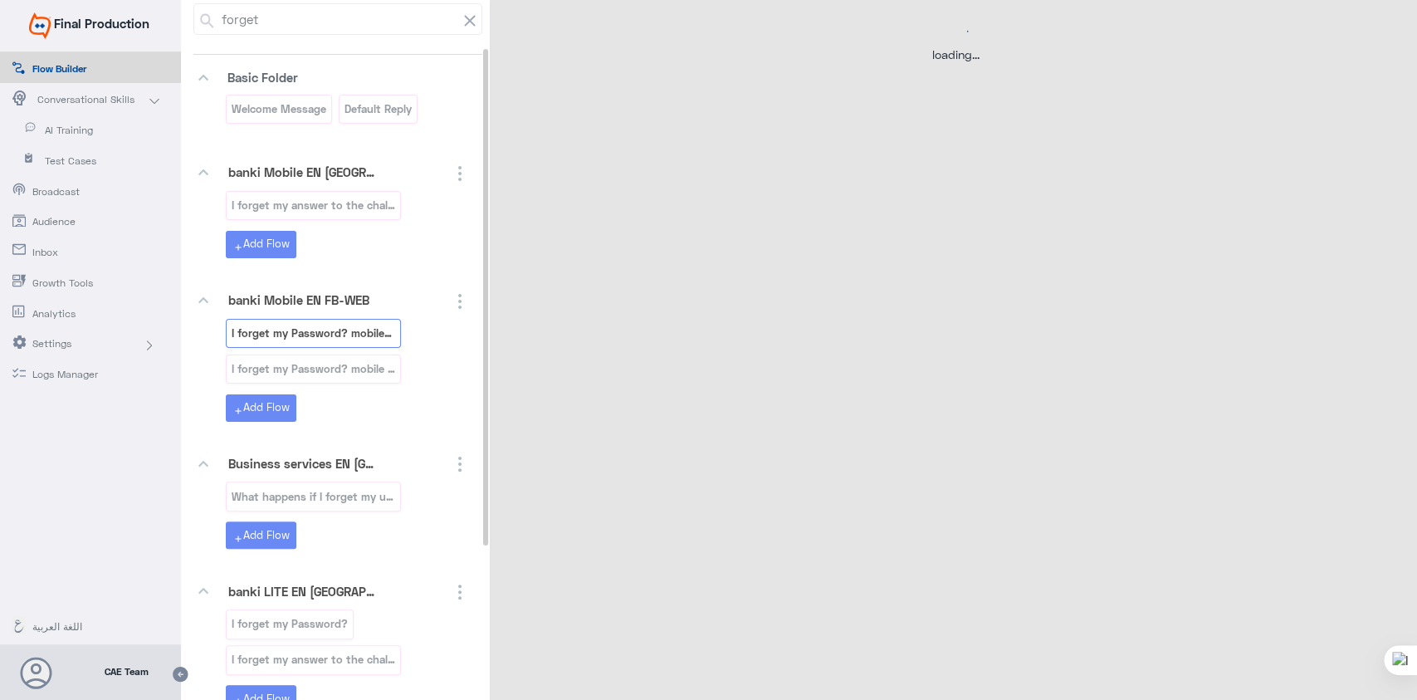
select select "3"
select select "2"
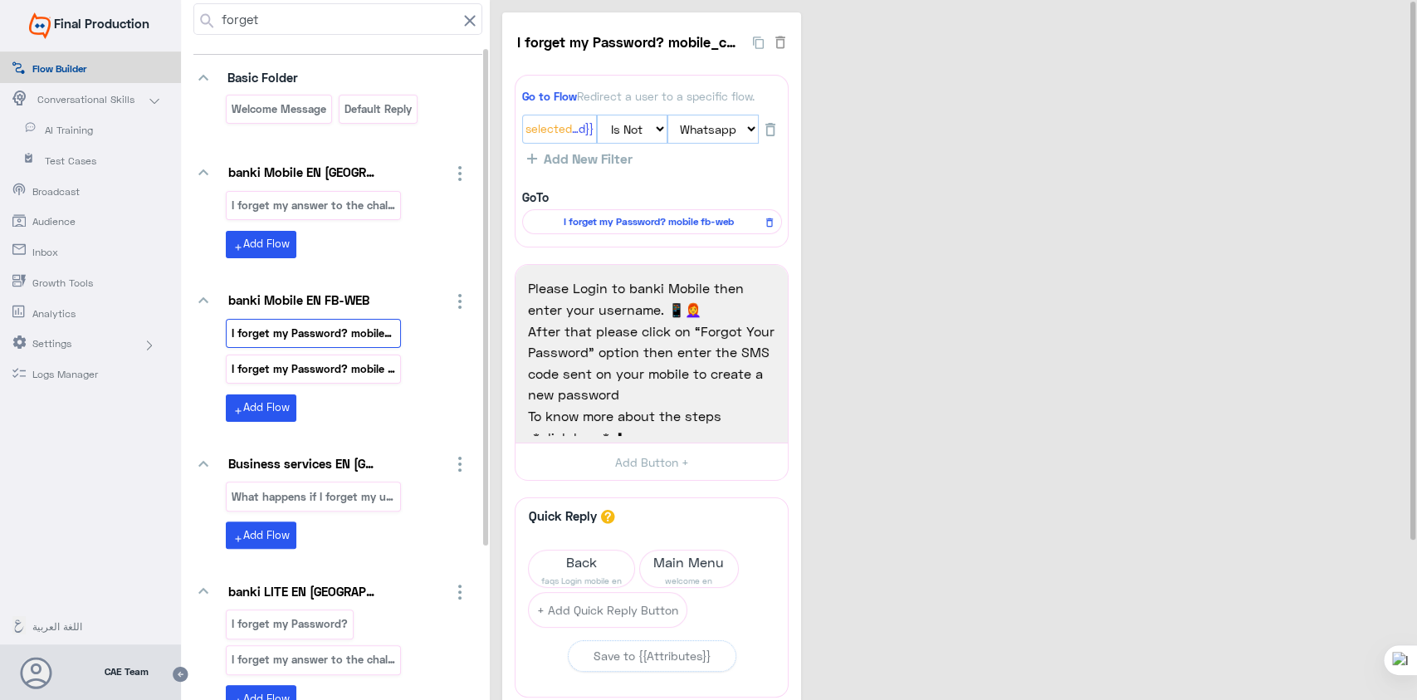
click at [334, 366] on p "I forget my Password? mobile fb-web" at bounding box center [314, 368] width 166 height 19
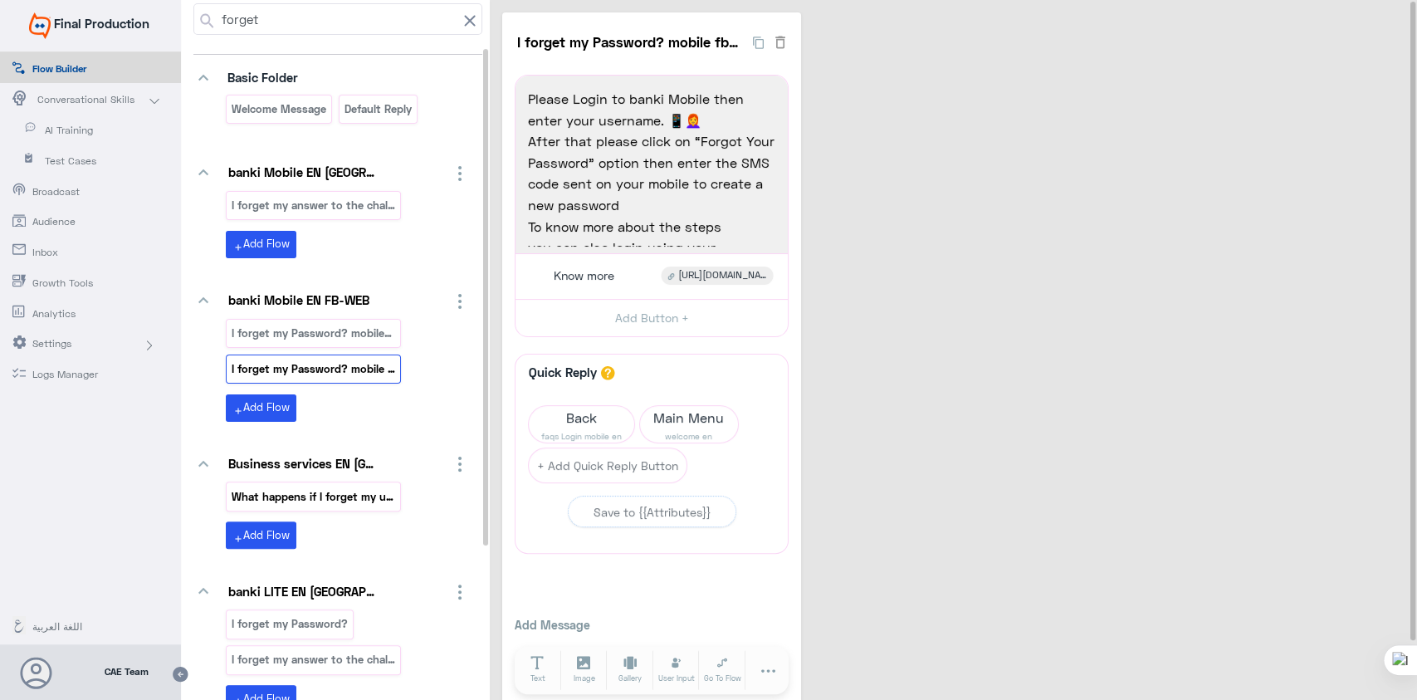
click at [332, 495] on p "What happens if I forget my username orpassword_en" at bounding box center [314, 496] width 166 height 19
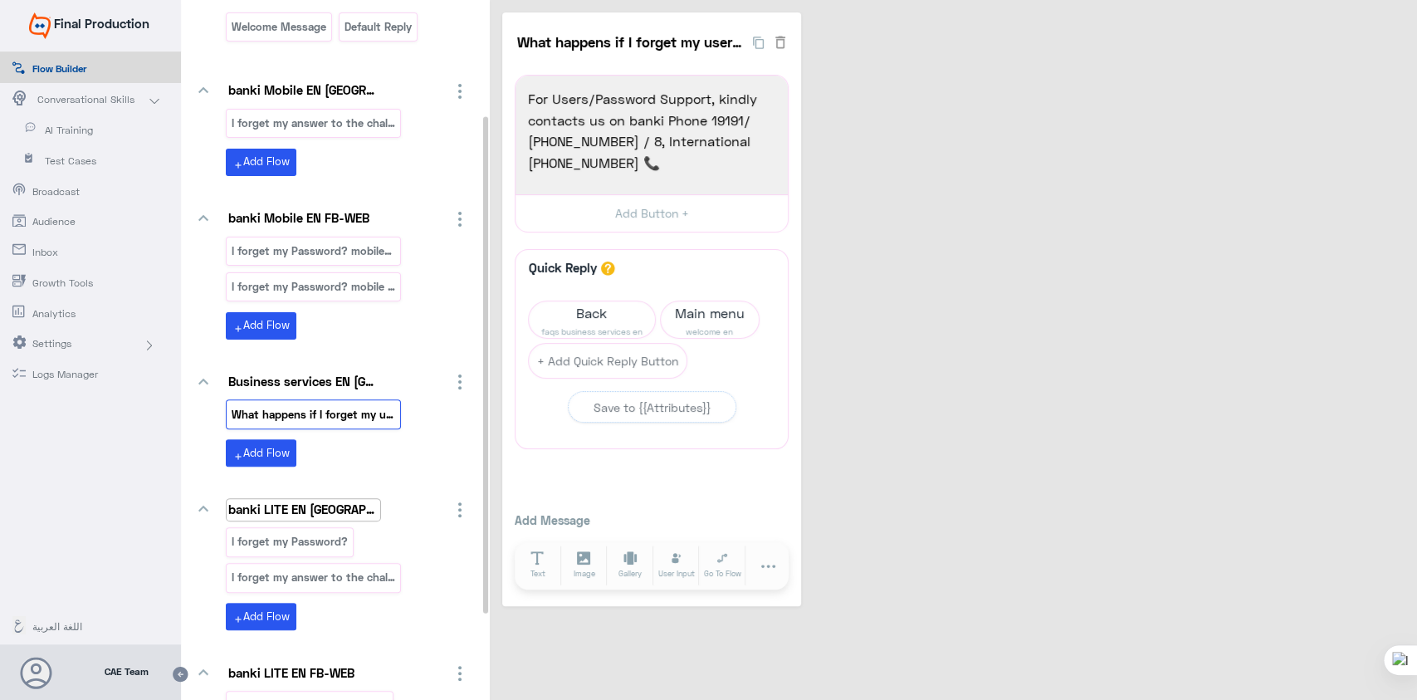
scroll to position [177, 0]
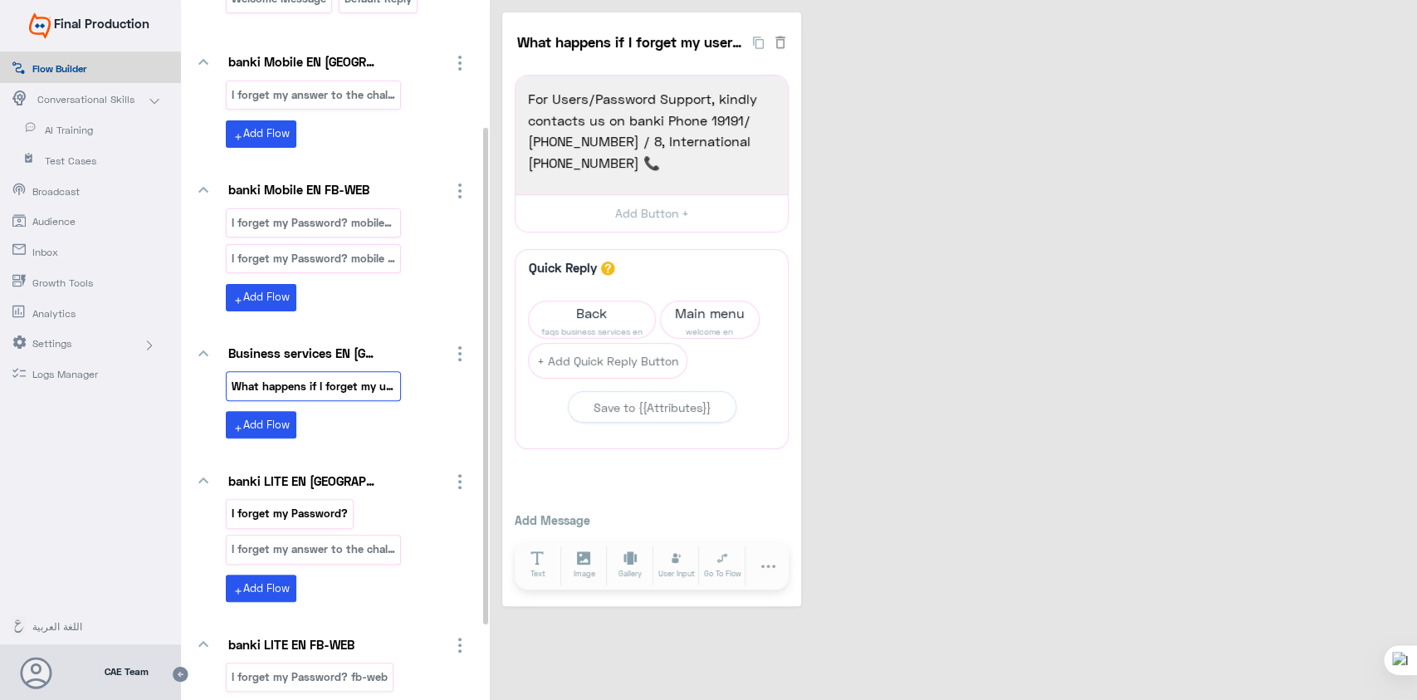
click at [304, 515] on p "I forget my Password?" at bounding box center [290, 513] width 119 height 19
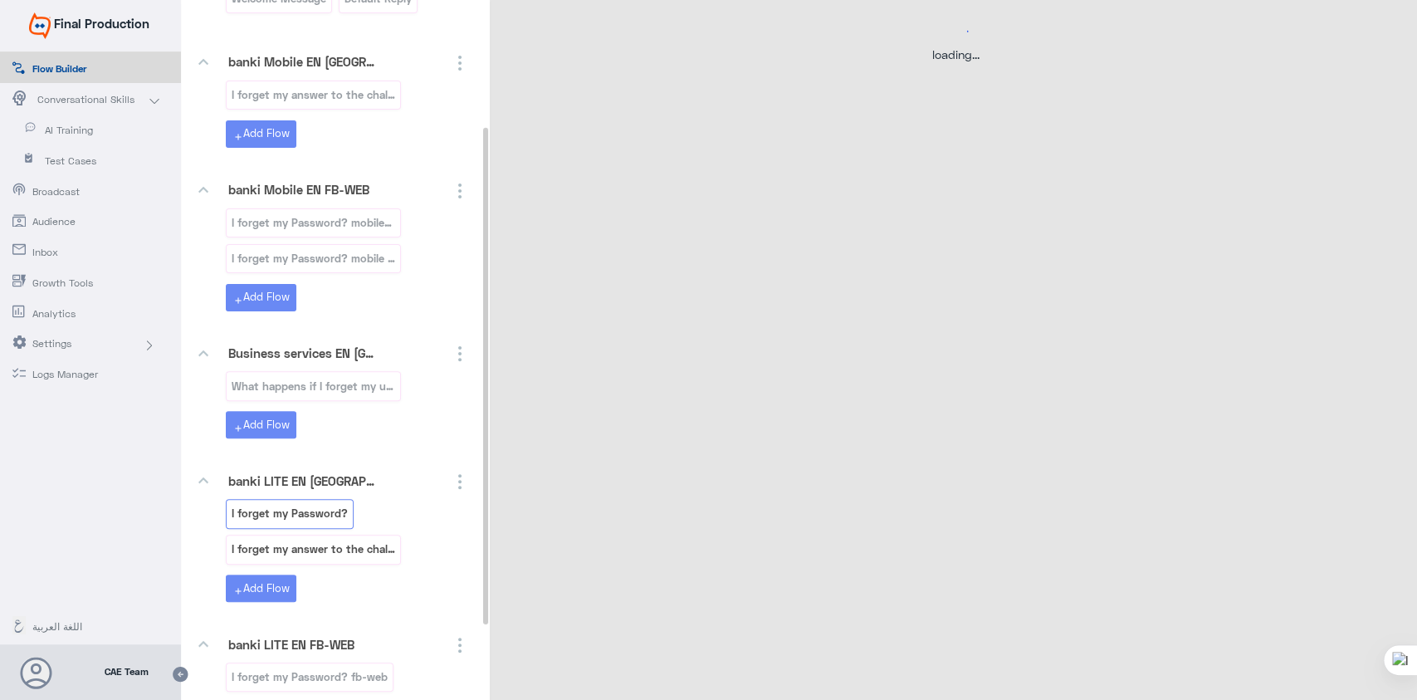
select select "3"
select select "2"
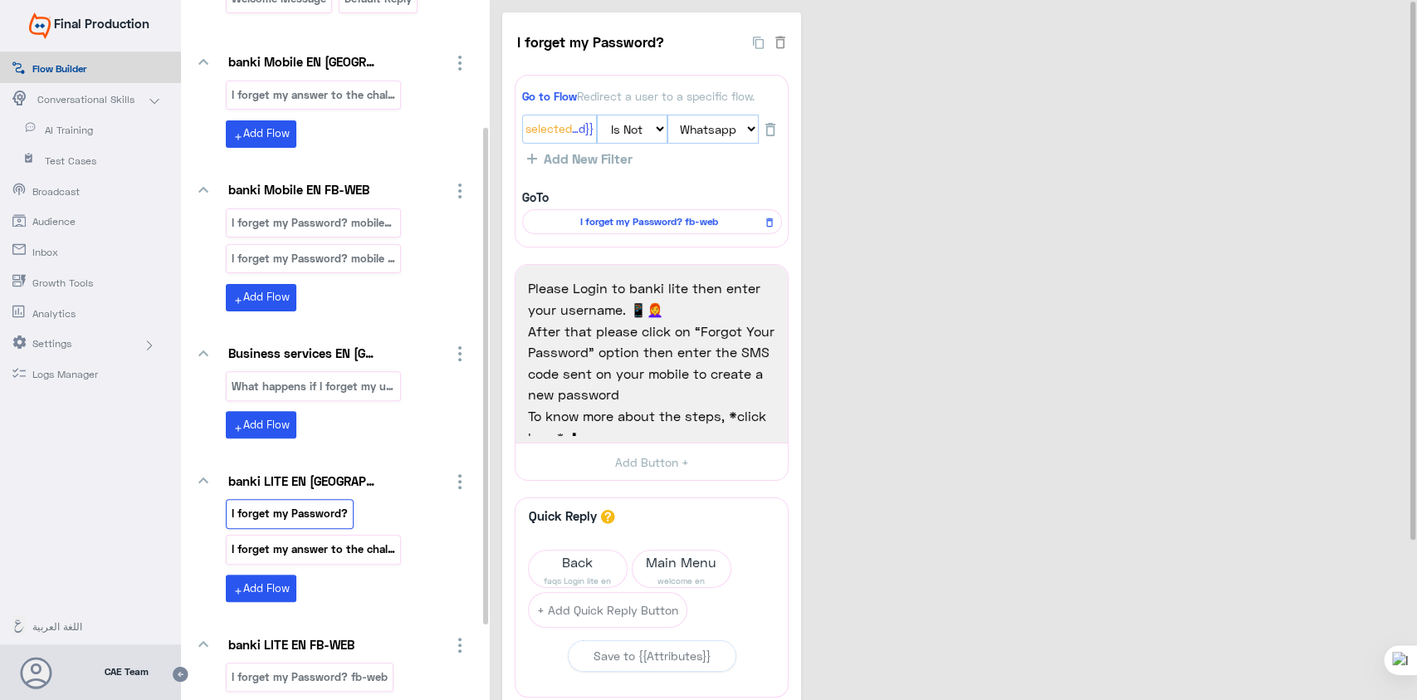
click at [337, 552] on p "I forget my answer to the challenge question?" at bounding box center [314, 548] width 166 height 19
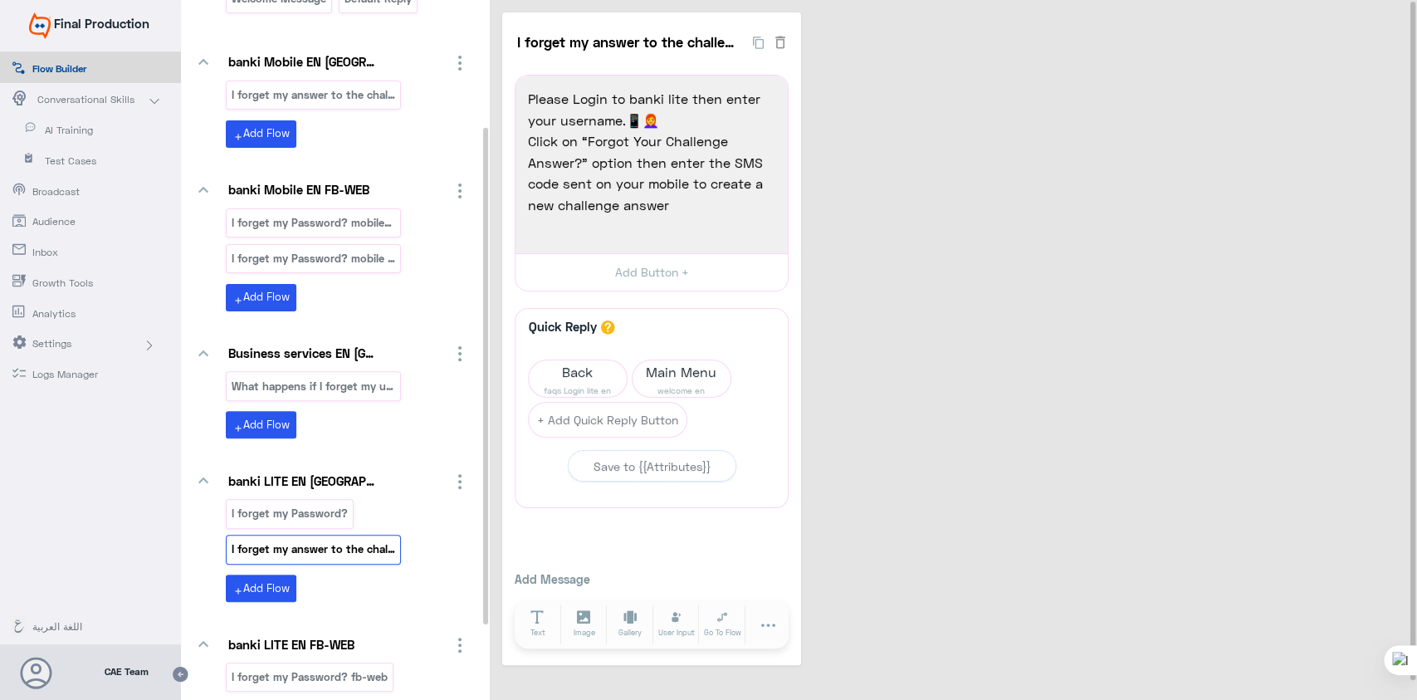
scroll to position [287, 0]
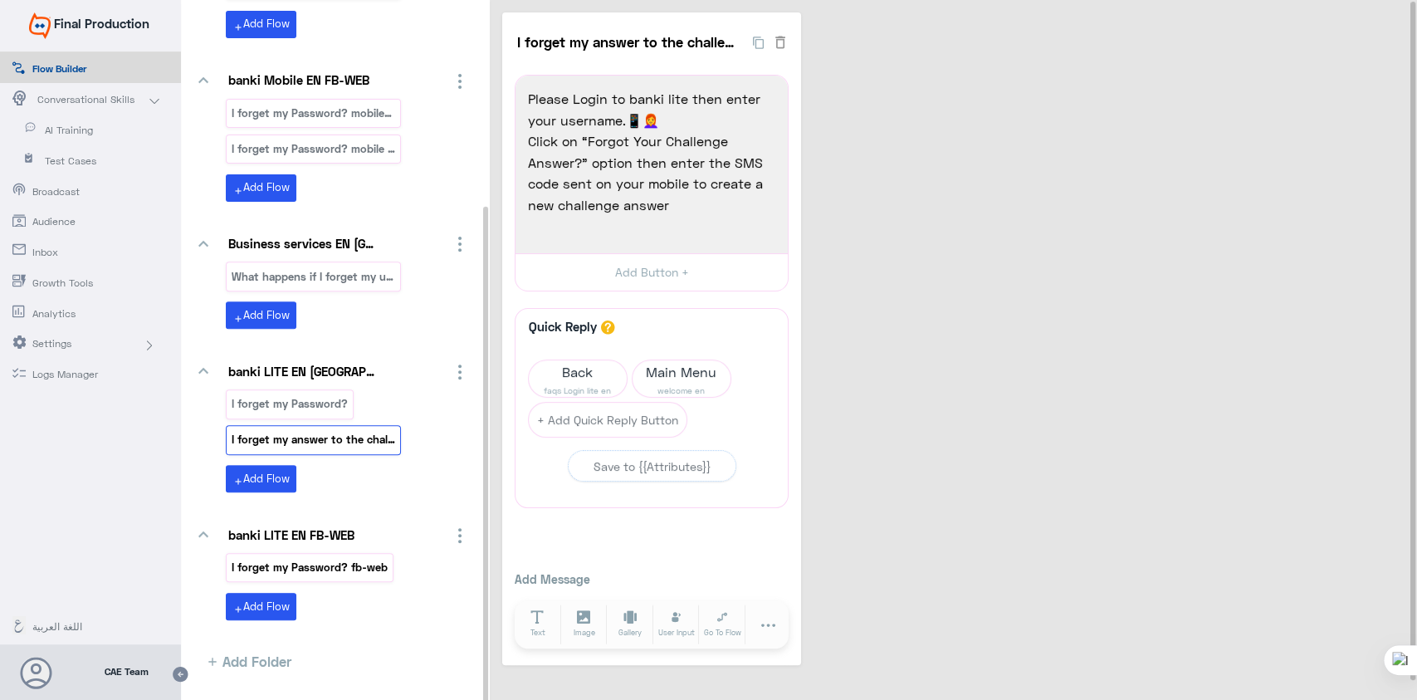
click at [341, 563] on p "I forget my Password? fb-web" at bounding box center [310, 567] width 159 height 19
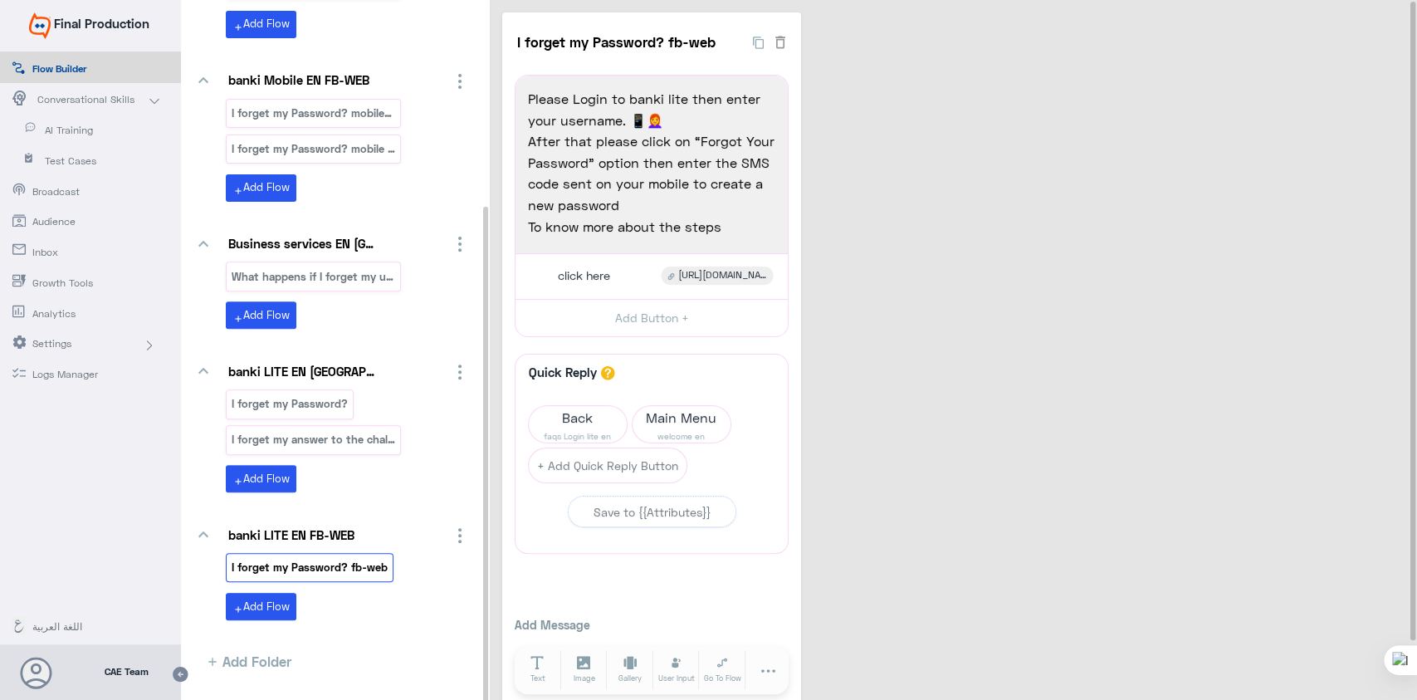
click at [52, 139] on link "AI Training" at bounding box center [90, 129] width 181 height 31
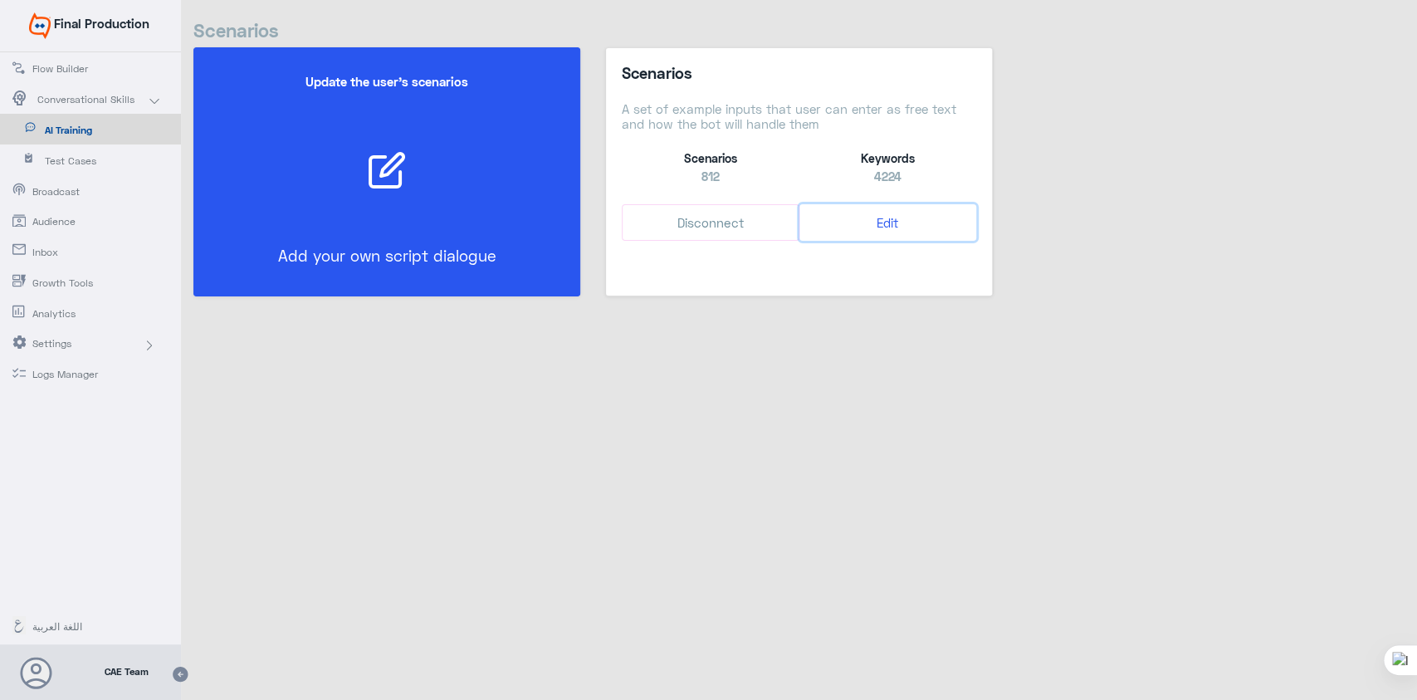
click at [897, 222] on button "Edit" at bounding box center [887, 222] width 177 height 37
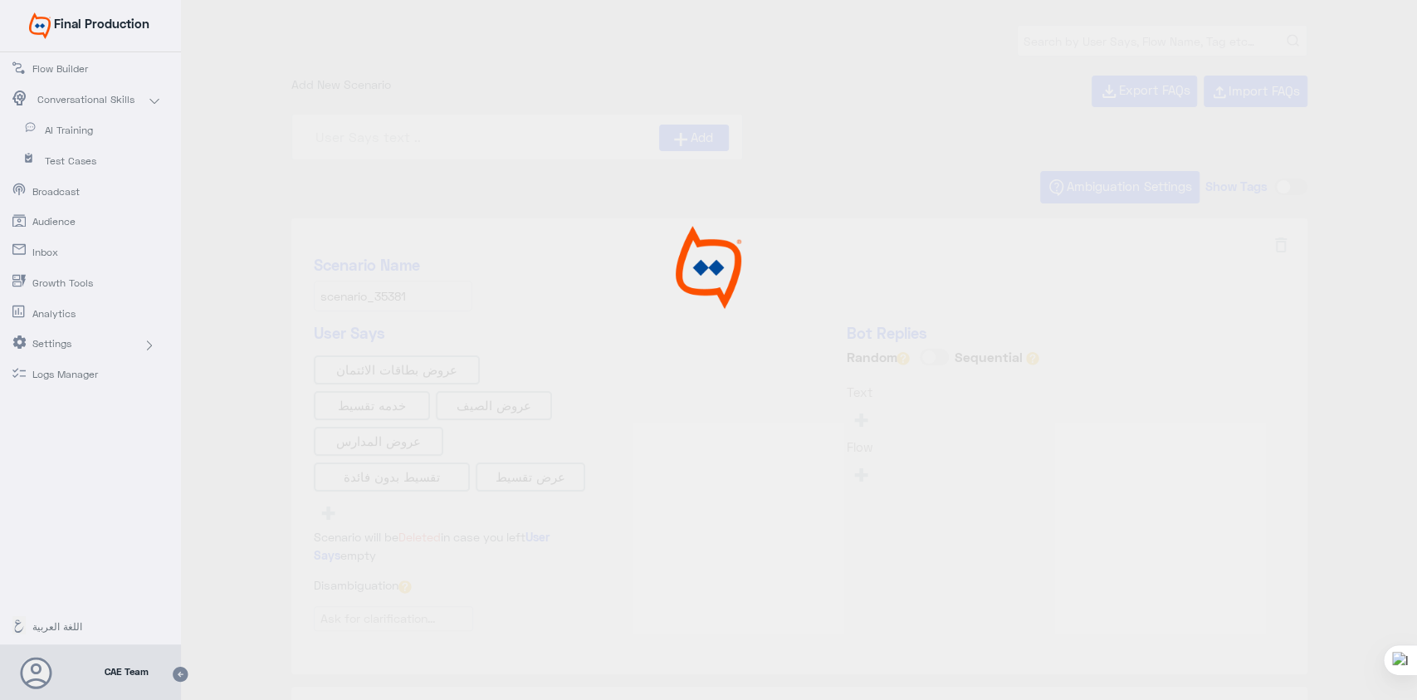
type input "Face ID AR"
type input "Instapay AR"
type input "Face ID En"
type input "0% Taksit with Admin fees_EN"
type input "0% Taksit with Admin fees_AR"
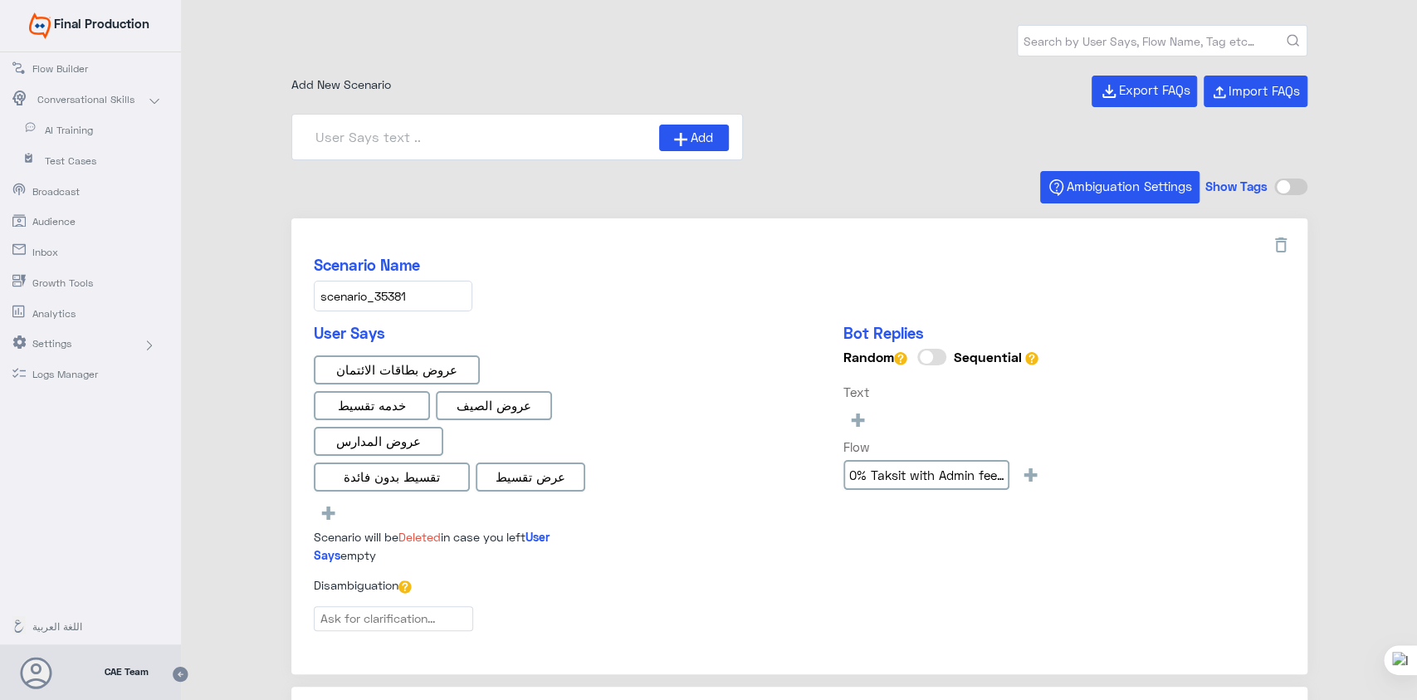
click at [1139, 44] on input "text" at bounding box center [1161, 41] width 289 height 30
type input "forget password"
click at [1286, 35] on button "submit" at bounding box center [1292, 41] width 12 height 12
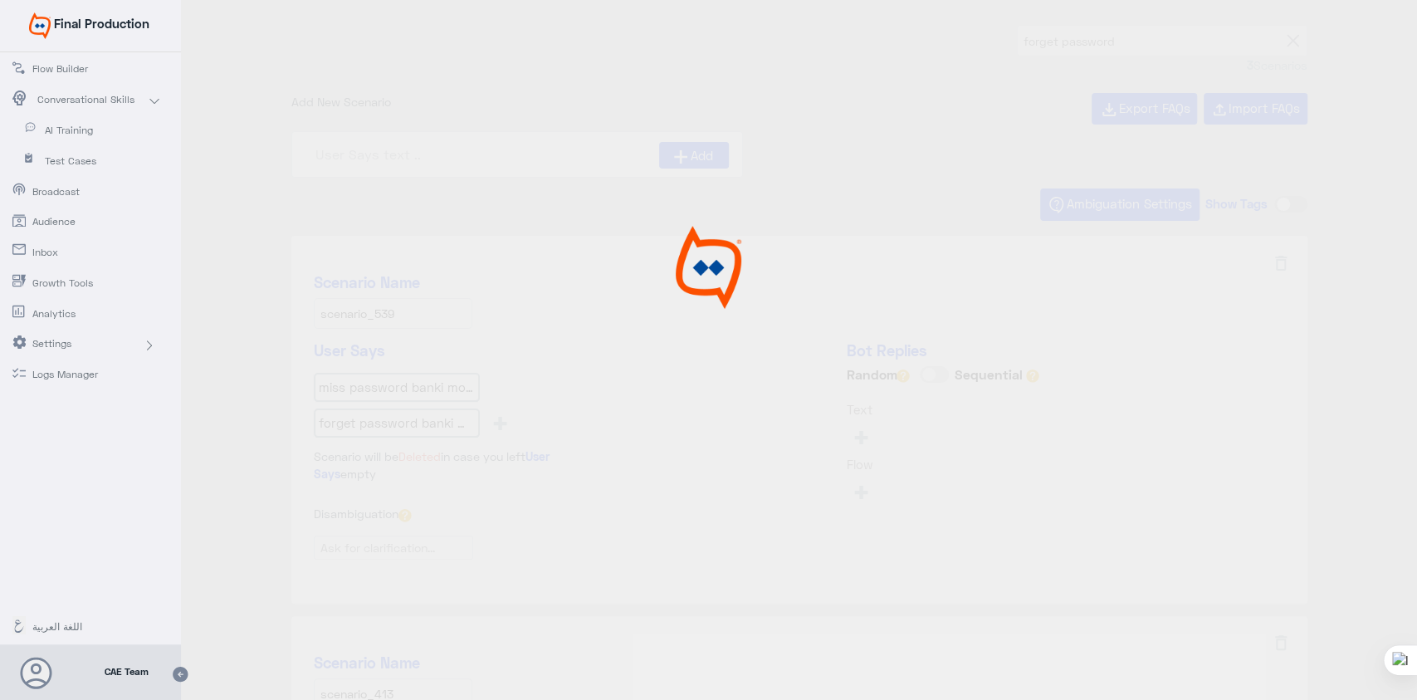
type input "What happens if I forget my username orpassword_en"
type input "I forget my Password?"
type input "I forget my Password? mobile_copy_1"
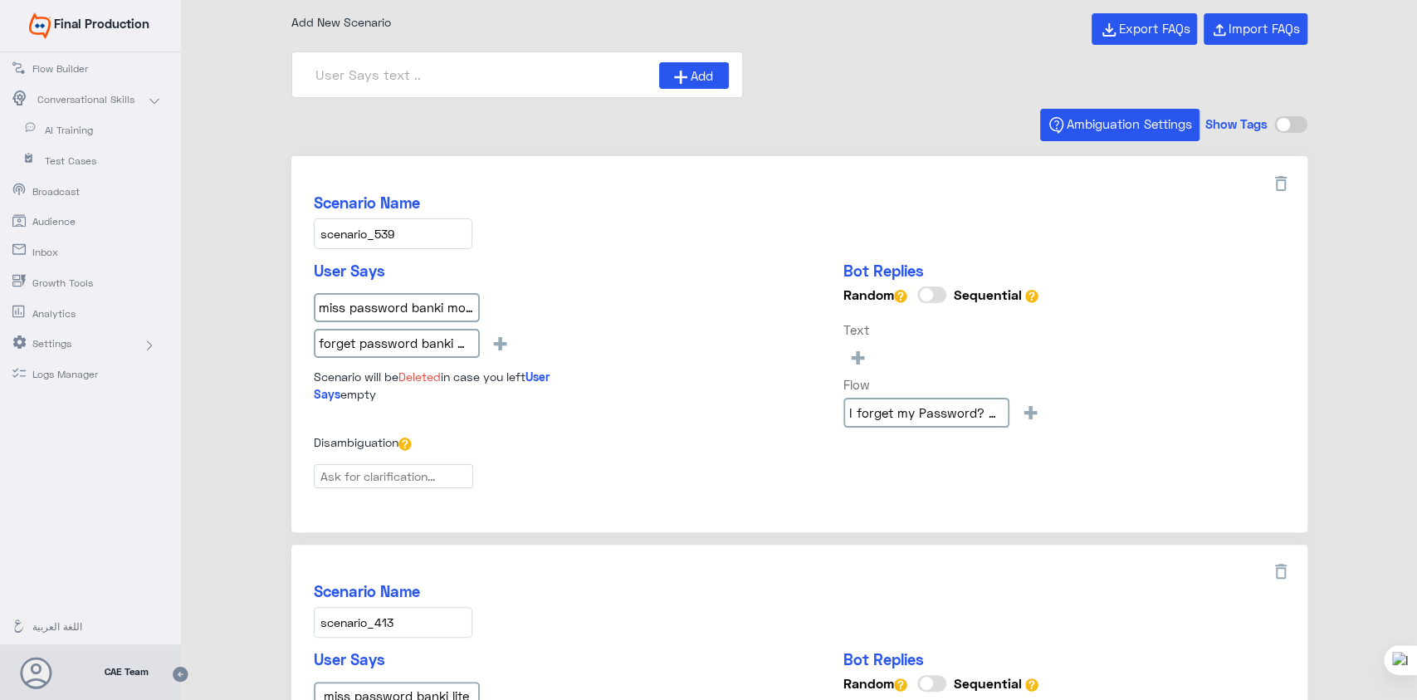
scroll to position [69, 0]
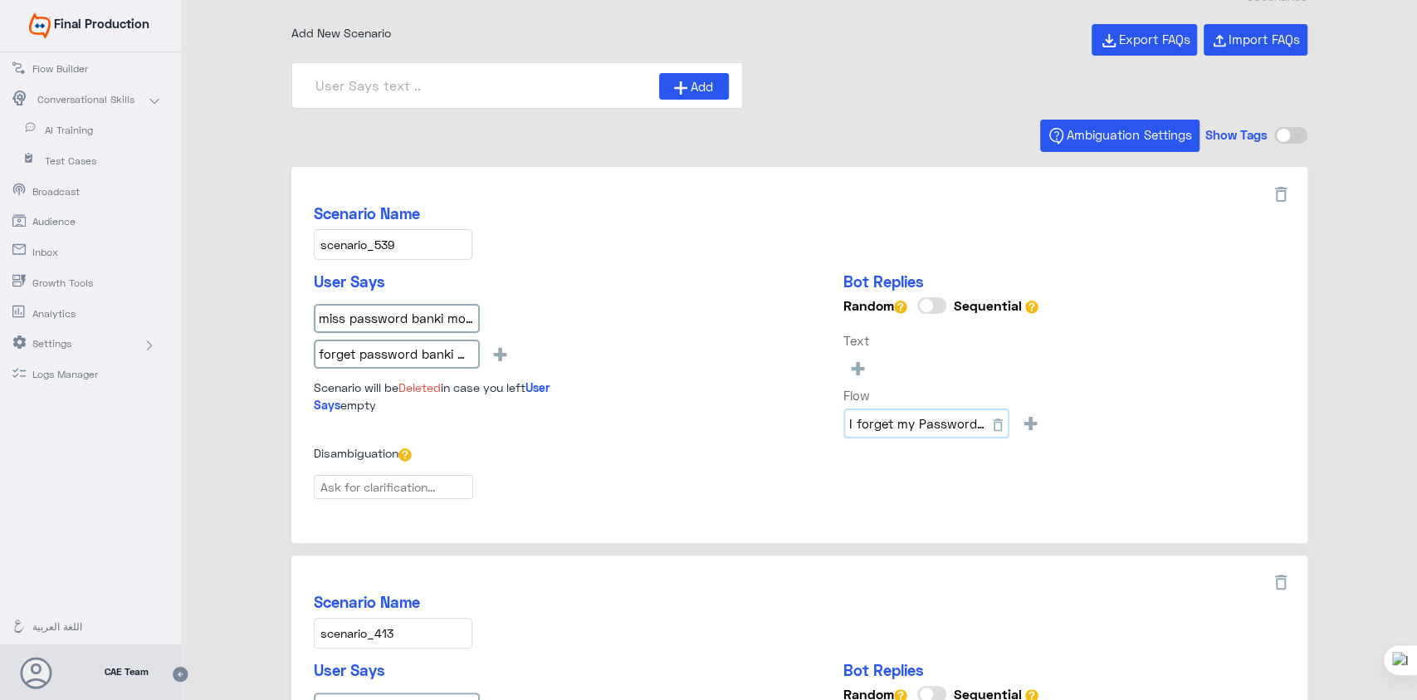
click at [925, 423] on input "I forget my Password? mobile_copy_1" at bounding box center [926, 423] width 166 height 30
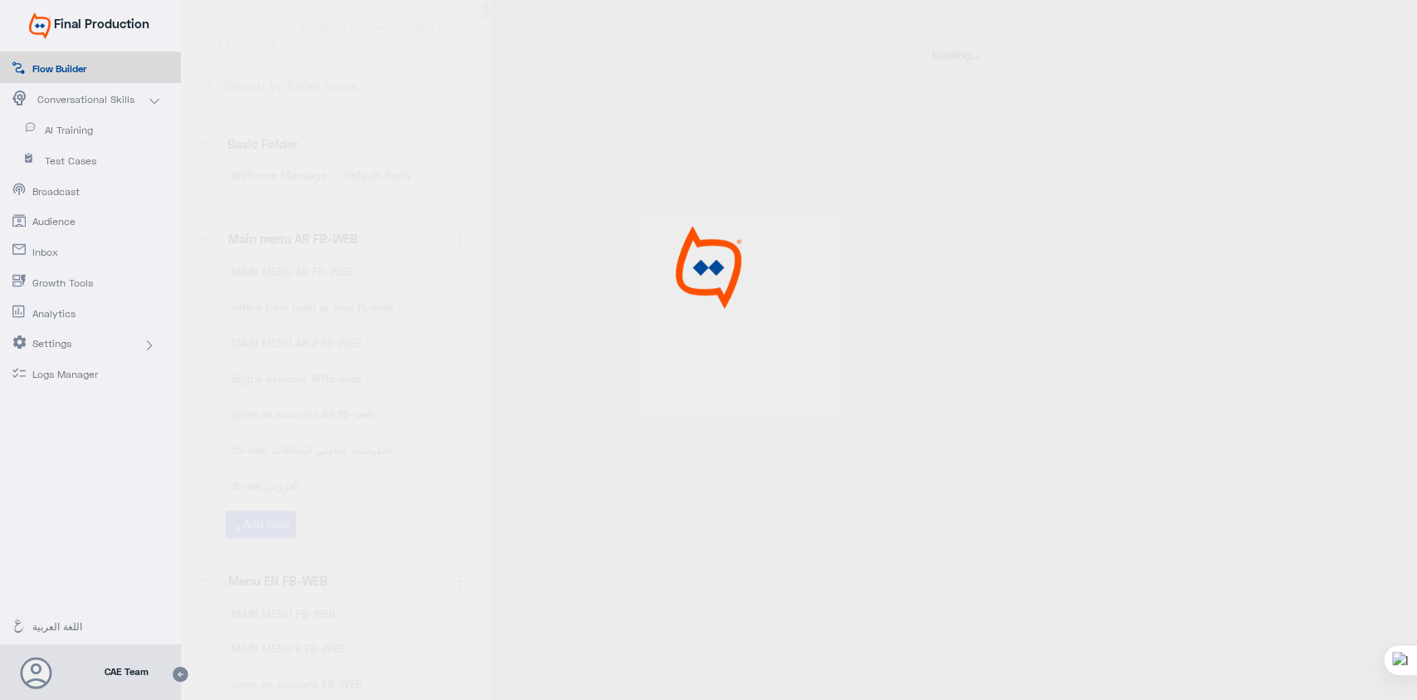
select select "3"
select select "2"
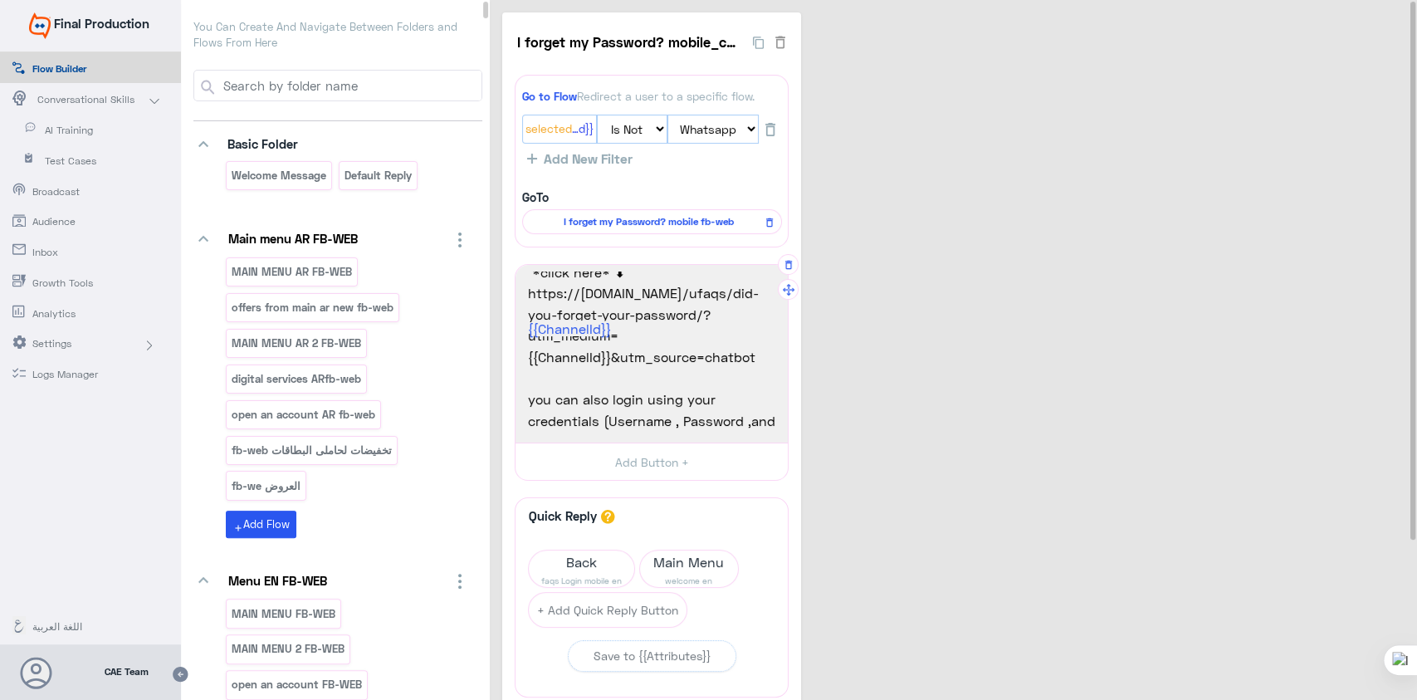
scroll to position [193, 0]
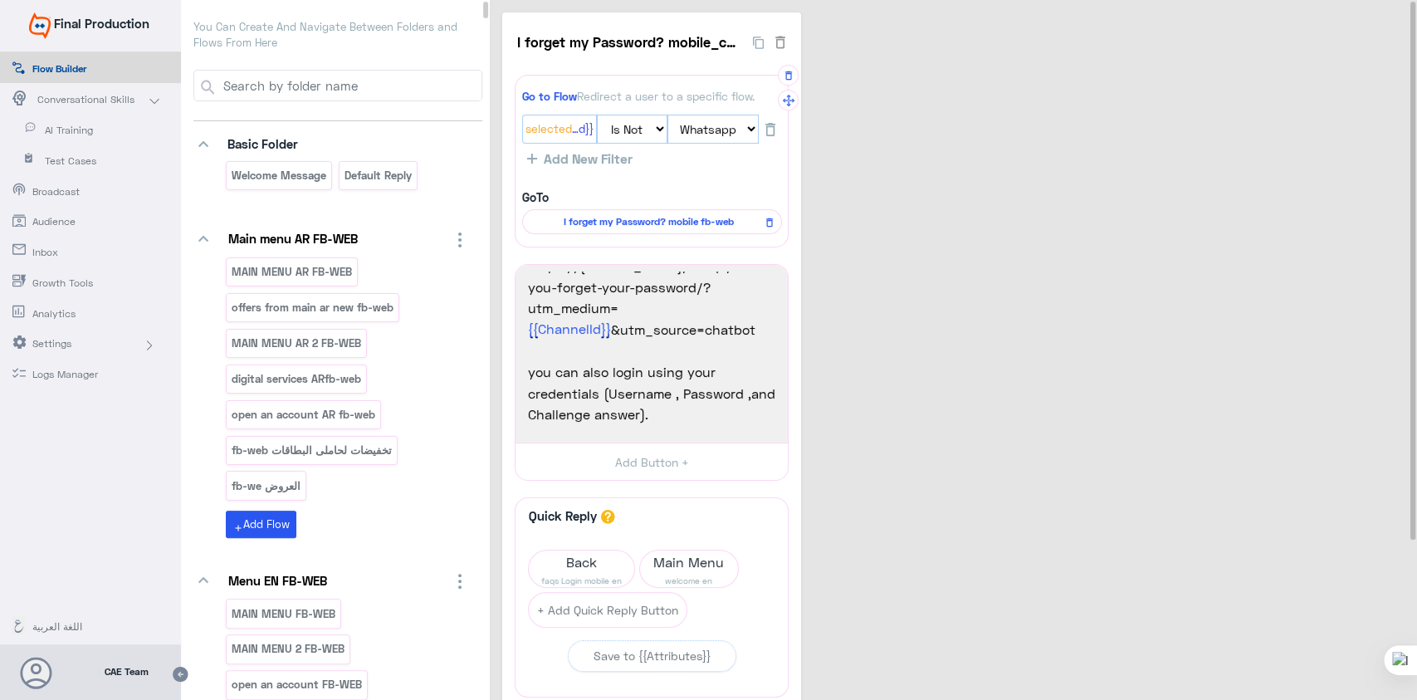
click at [666, 210] on div "I forget my Password? mobile fb-web" at bounding box center [652, 221] width 260 height 25
click at [617, 216] on span "I forget my Password? mobile fb-web" at bounding box center [649, 221] width 236 height 15
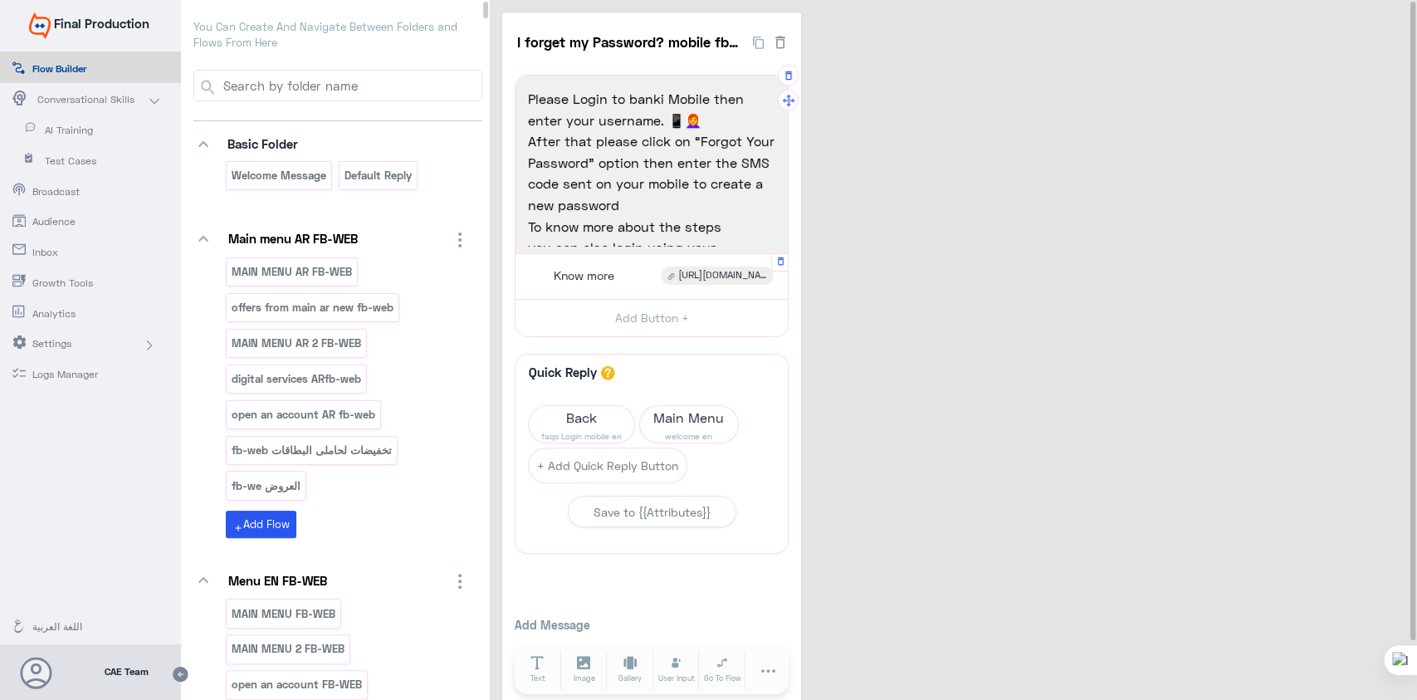
click at [712, 276] on span "[URL][DOMAIN_NAME]" at bounding box center [722, 275] width 88 height 15
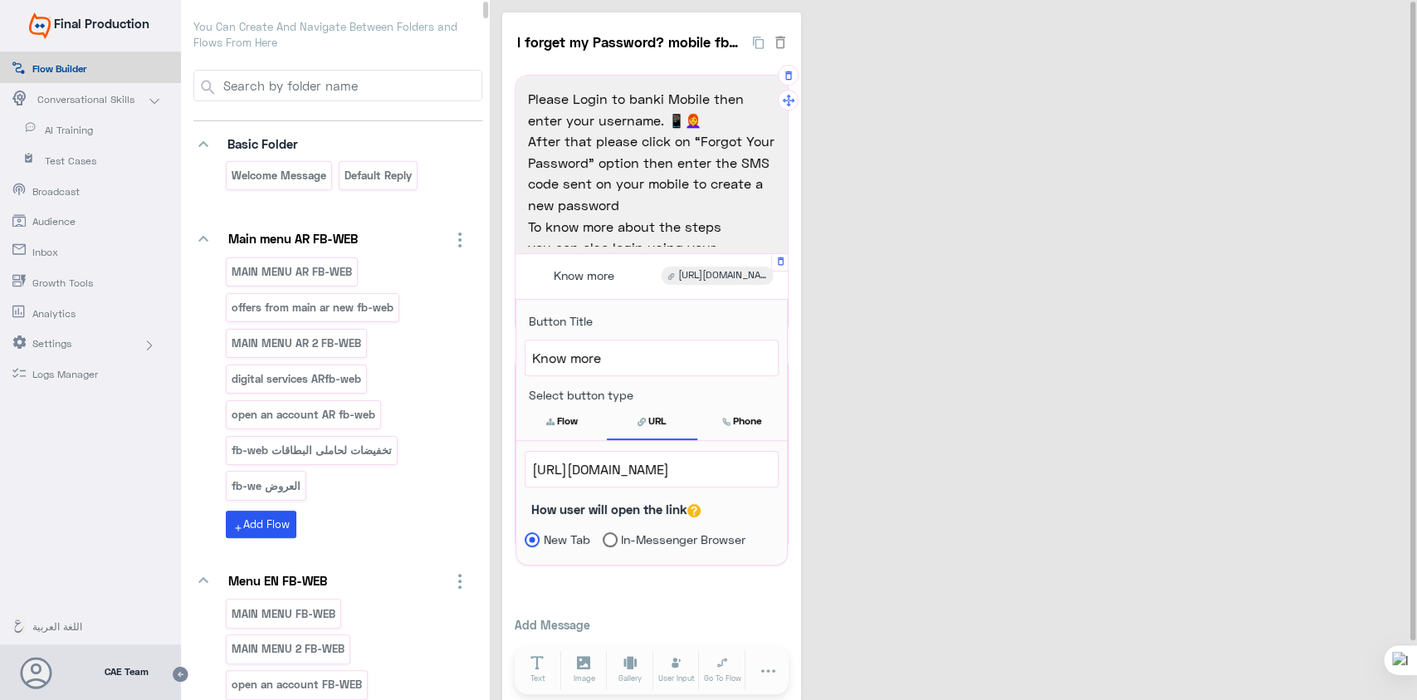
click at [670, 465] on span "[URL][DOMAIN_NAME]" at bounding box center [651, 469] width 239 height 22
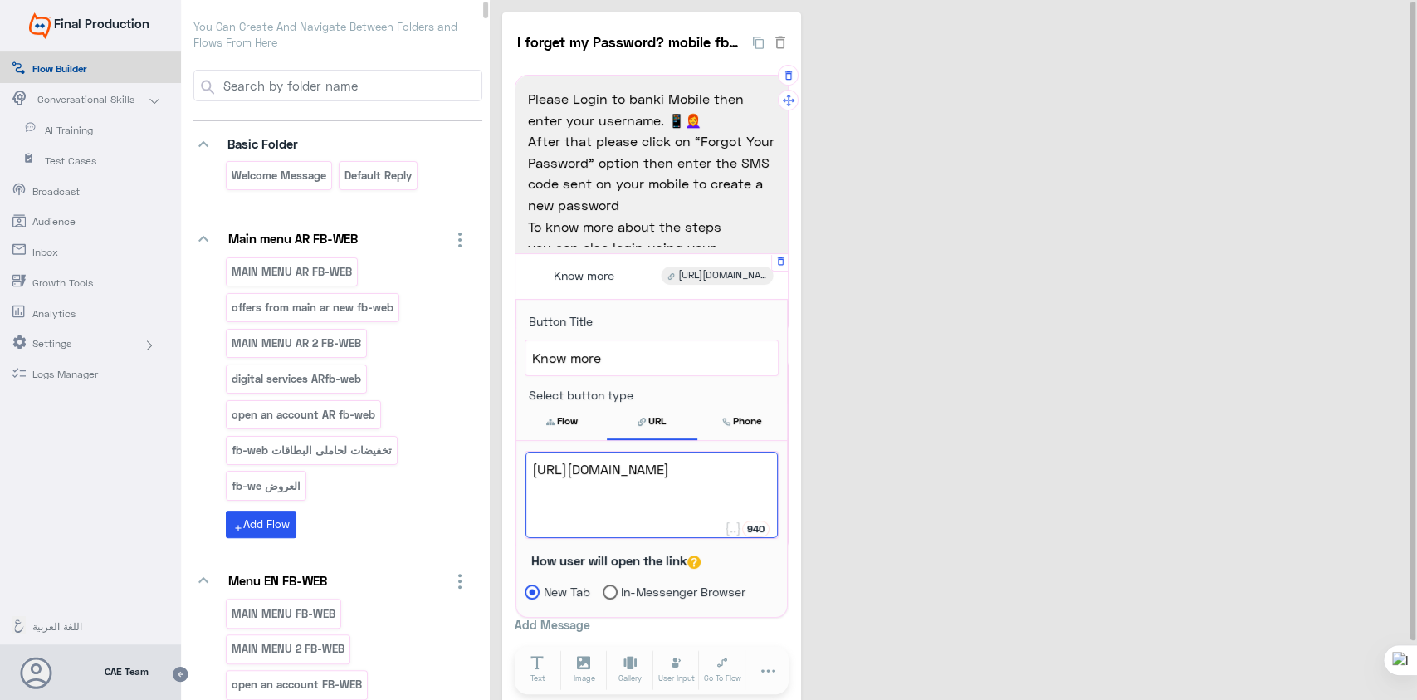
scroll to position [0, 0]
click at [1009, 454] on div "I forget my Password? mobile fb-web 15 Please Login to banki Mobile then enter …" at bounding box center [955, 361] width 907 height 698
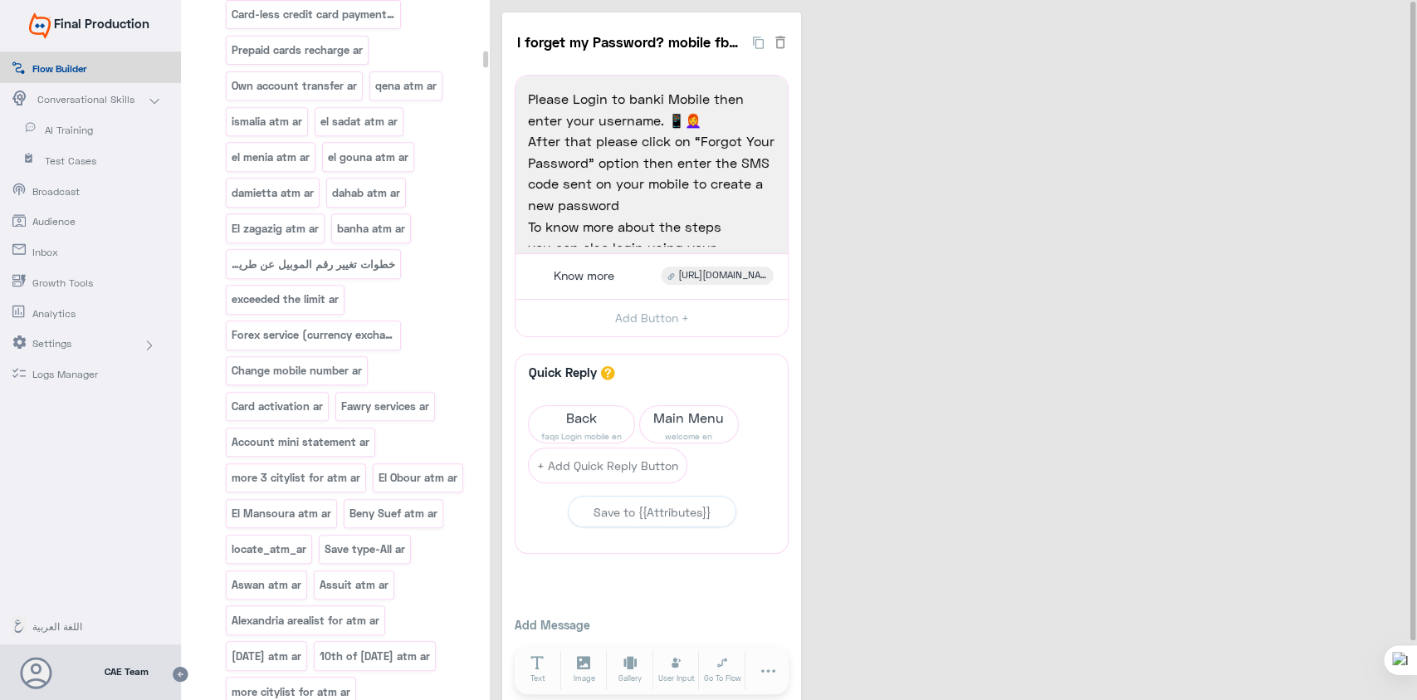
scroll to position [5421, 0]
